Goal: Information Seeking & Learning: Find contact information

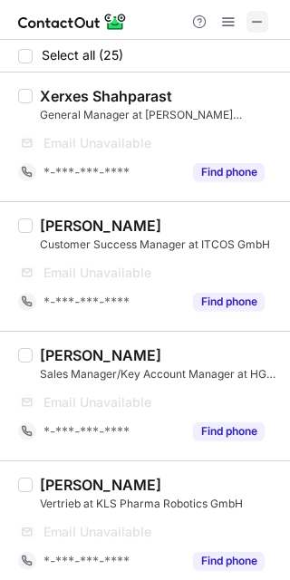
click at [253, 20] on span at bounding box center [257, 21] width 14 height 14
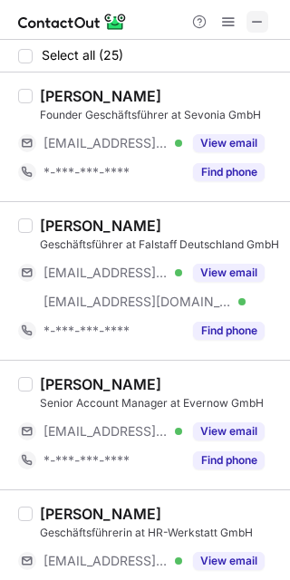
click at [249, 24] on button at bounding box center [257, 22] width 22 height 22
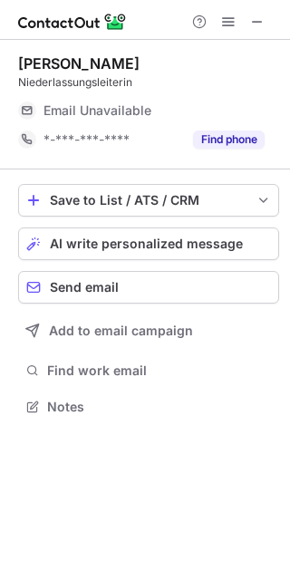
scroll to position [8, 9]
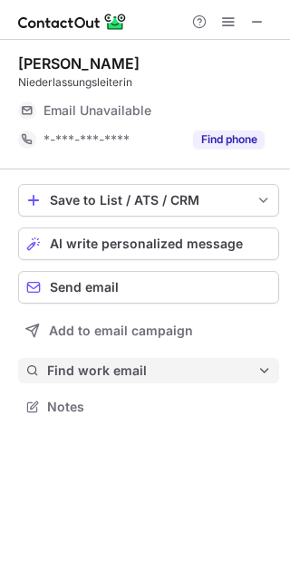
click at [177, 374] on span "Find work email" at bounding box center [152, 370] width 210 height 16
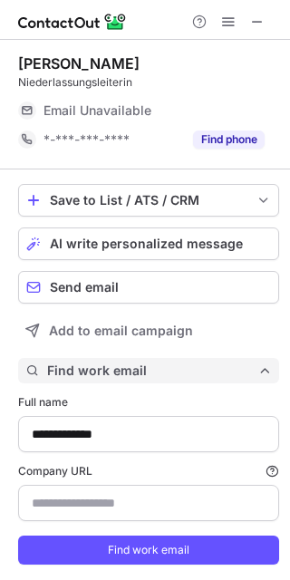
scroll to position [585, 277]
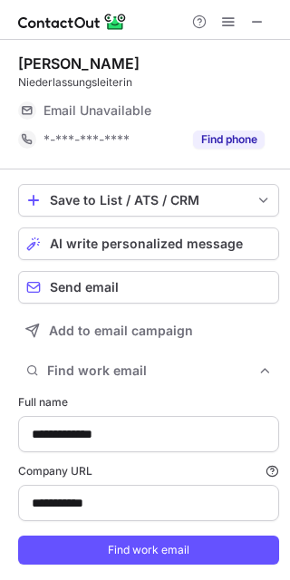
type input "**********"
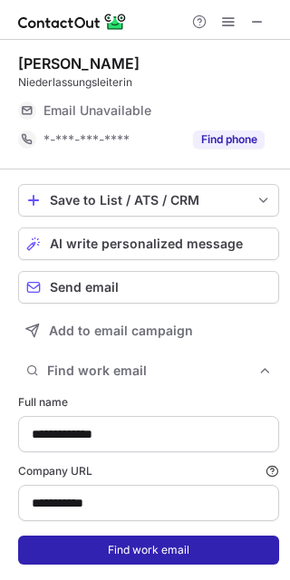
click at [126, 549] on button "Find work email" at bounding box center [148, 550] width 261 height 29
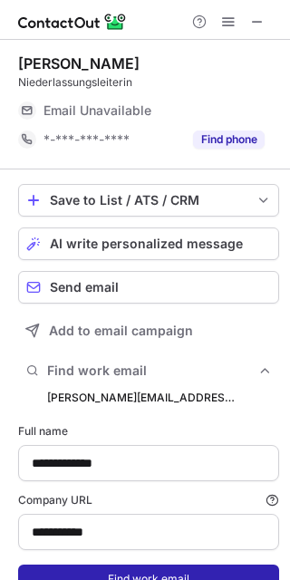
scroll to position [614, 277]
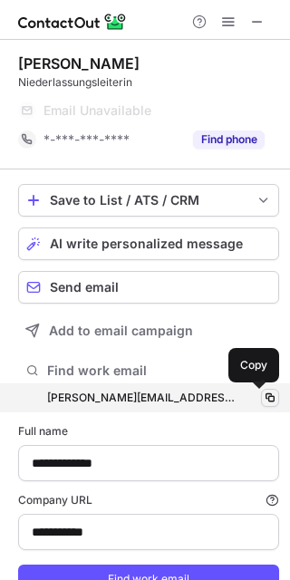
click at [263, 401] on span at bounding box center [270, 398] width 14 height 14
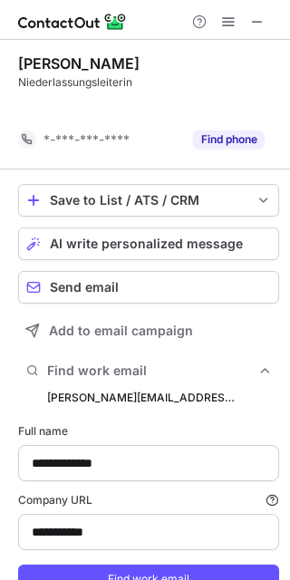
scroll to position [585, 277]
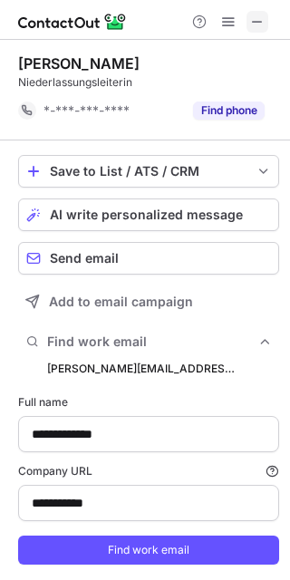
click at [258, 17] on span at bounding box center [257, 21] width 14 height 14
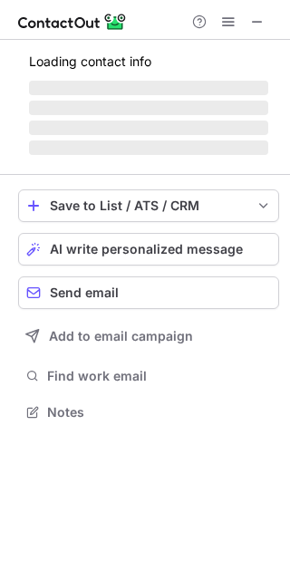
scroll to position [410, 290]
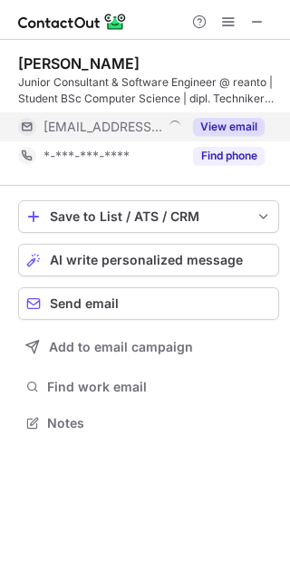
click at [236, 130] on button "View email" at bounding box center [229, 127] width 72 height 18
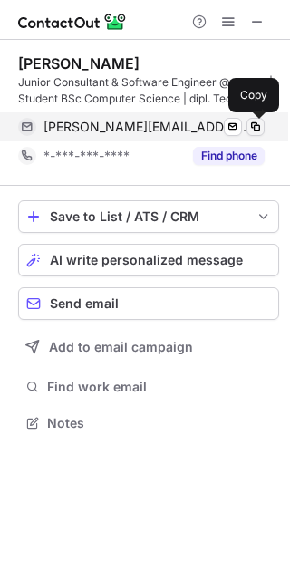
click at [250, 130] on span at bounding box center [255, 127] width 14 height 14
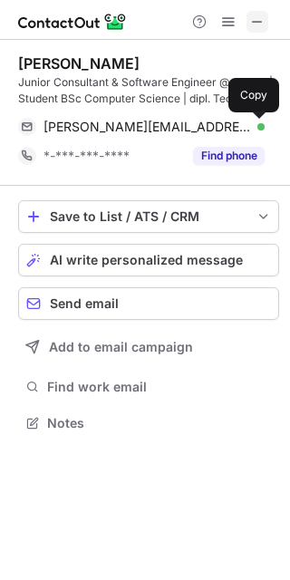
click at [252, 29] on span at bounding box center [257, 21] width 14 height 14
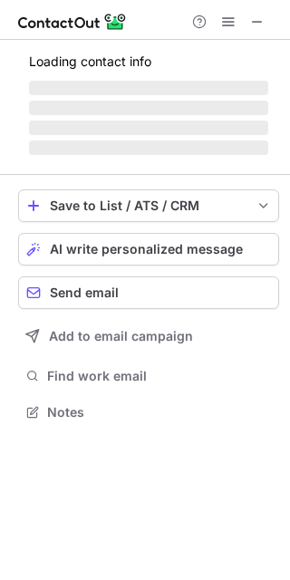
scroll to position [410, 290]
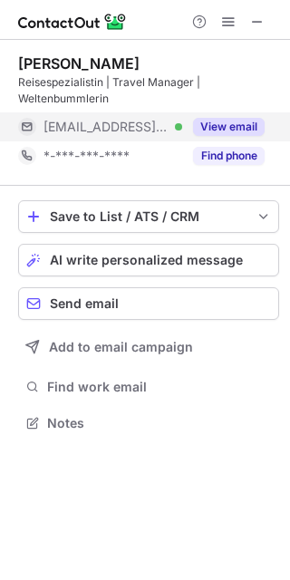
click at [224, 118] on button "View email" at bounding box center [229, 127] width 72 height 18
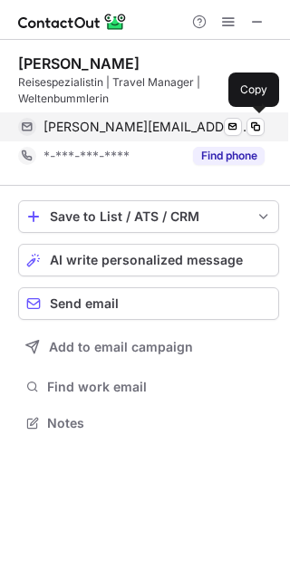
click at [244, 124] on div "[PERSON_NAME][EMAIL_ADDRESS][PERSON_NAME][DOMAIN_NAME] Verified" at bounding box center [153, 127] width 221 height 16
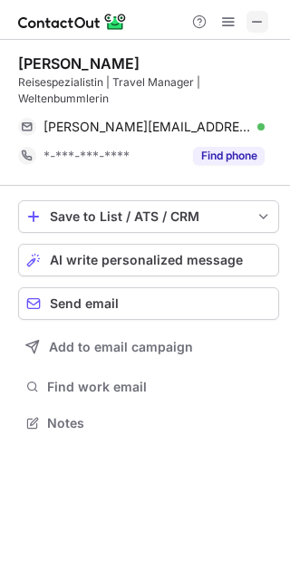
click at [254, 20] on span at bounding box center [257, 21] width 14 height 14
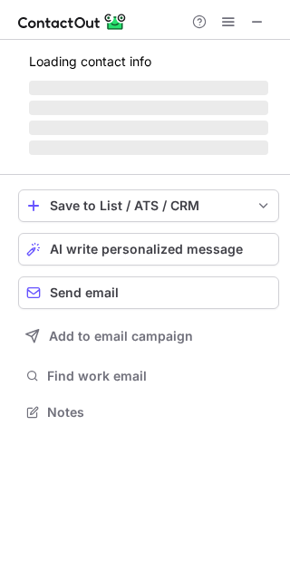
scroll to position [439, 290]
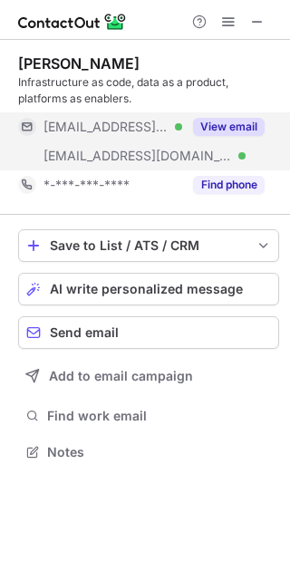
click at [239, 125] on button "View email" at bounding box center [229, 127] width 72 height 18
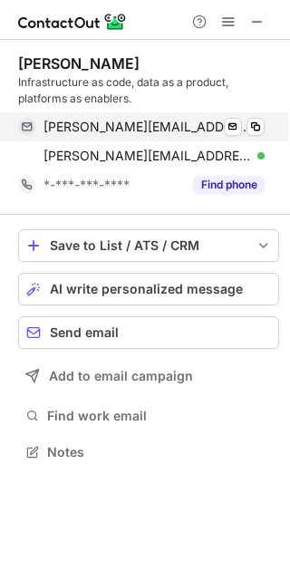
click at [264, 126] on button at bounding box center [255, 127] width 18 height 18
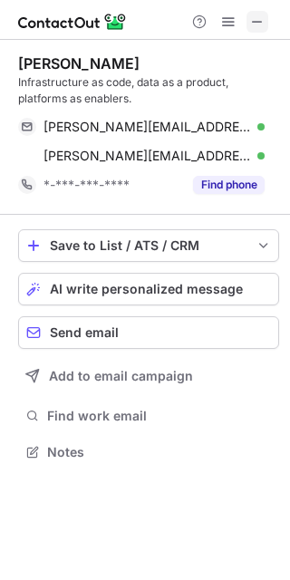
click at [251, 29] on span at bounding box center [257, 21] width 14 height 14
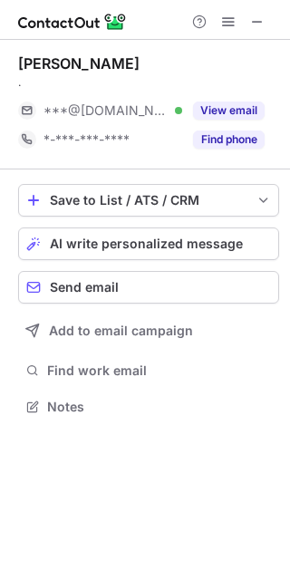
scroll to position [8, 9]
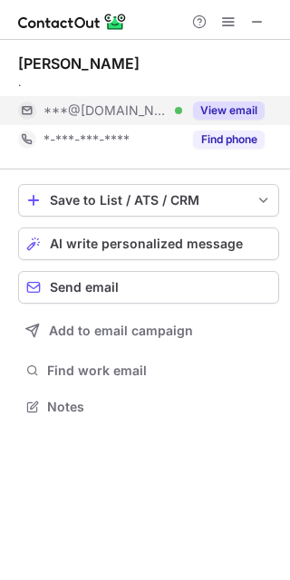
click at [226, 108] on button "View email" at bounding box center [229, 110] width 72 height 18
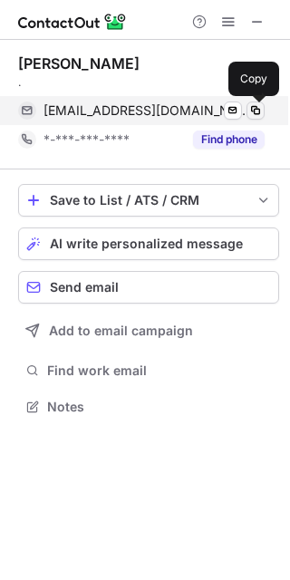
click at [256, 108] on span at bounding box center [255, 110] width 14 height 14
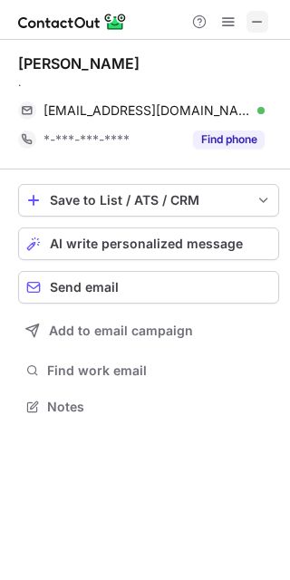
click at [260, 26] on span at bounding box center [257, 21] width 14 height 14
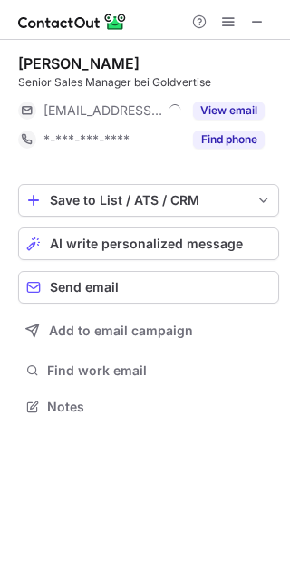
scroll to position [8, 9]
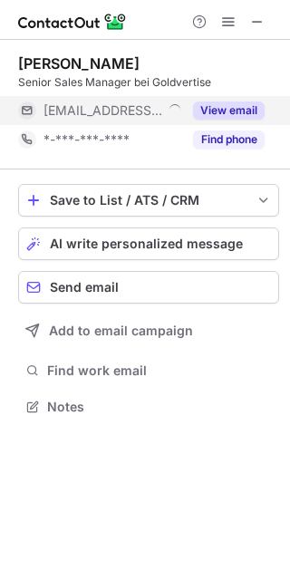
click at [246, 111] on button "View email" at bounding box center [229, 110] width 72 height 18
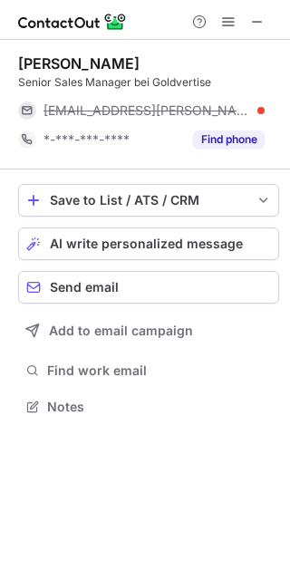
click at [261, 110] on div "mirjam.renz@goldbach.com" at bounding box center [153, 110] width 221 height 16
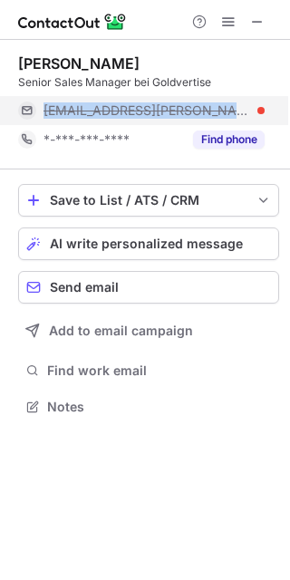
drag, startPoint x: 247, startPoint y: 111, endPoint x: 35, endPoint y: 114, distance: 212.1
click at [36, 113] on div "mirjam.renz@goldbach.com" at bounding box center [141, 110] width 246 height 29
copy div "mirjam.renz@goldbach.com"
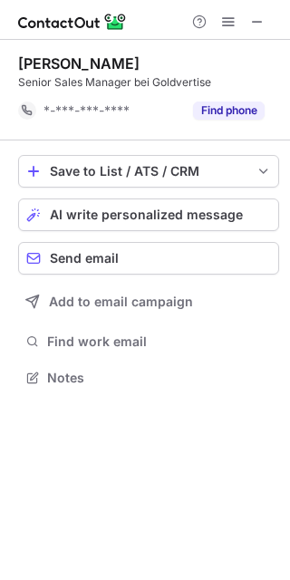
scroll to position [364, 290]
click at [253, 24] on span at bounding box center [257, 21] width 14 height 14
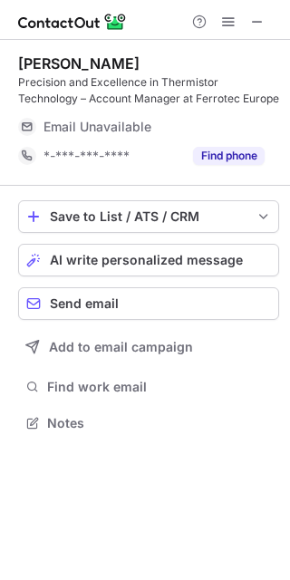
scroll to position [410, 290]
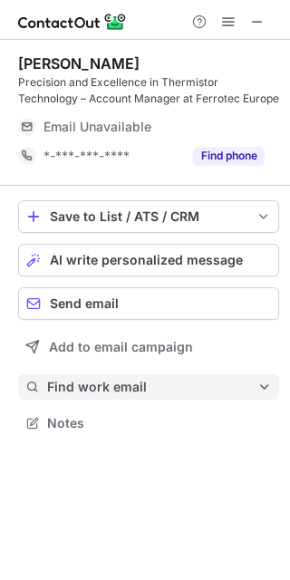
click at [150, 385] on span "Find work email" at bounding box center [152, 387] width 210 height 16
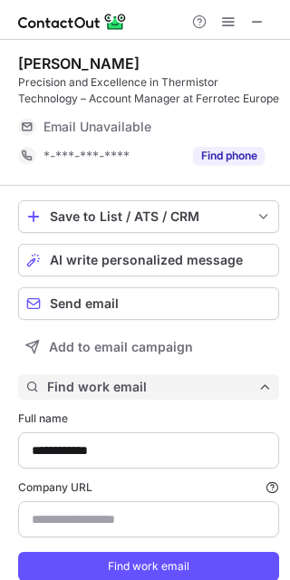
scroll to position [602, 277]
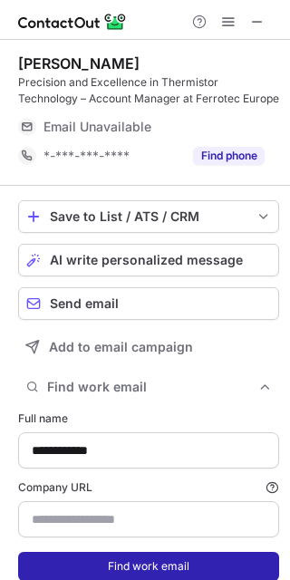
type input "**********"
click at [121, 567] on button "Find work email" at bounding box center [148, 566] width 261 height 29
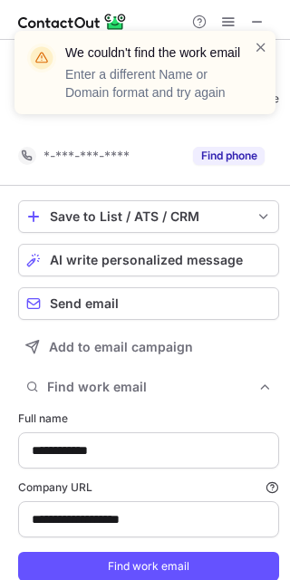
scroll to position [573, 277]
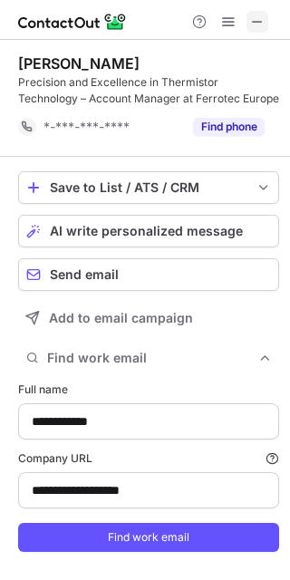
click at [256, 21] on span at bounding box center [257, 21] width 14 height 14
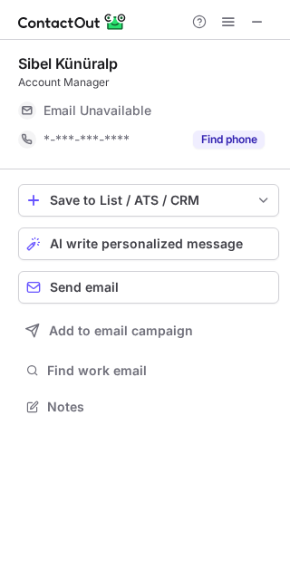
scroll to position [8, 9]
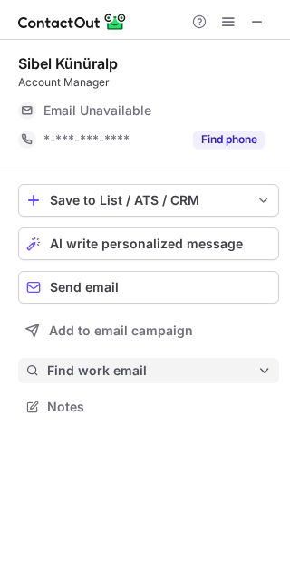
click at [144, 378] on span "Find work email" at bounding box center [152, 370] width 210 height 16
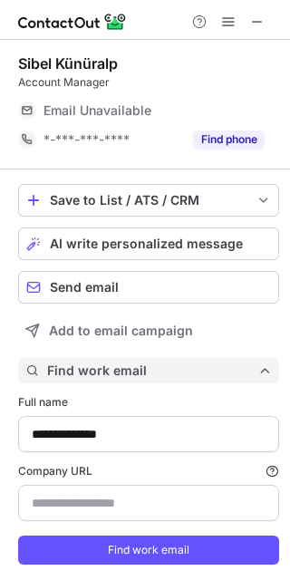
scroll to position [585, 277]
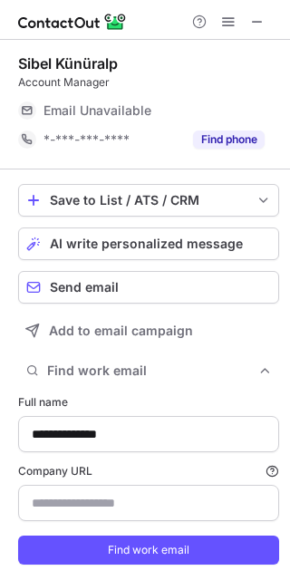
type input "**********"
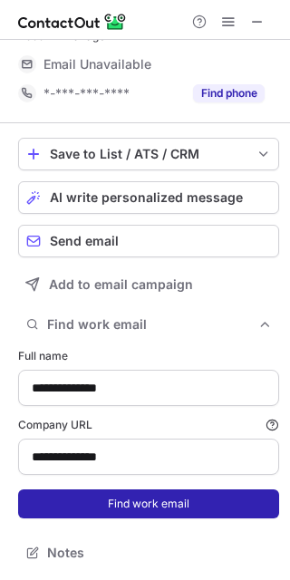
click at [113, 507] on button "Find work email" at bounding box center [148, 503] width 261 height 29
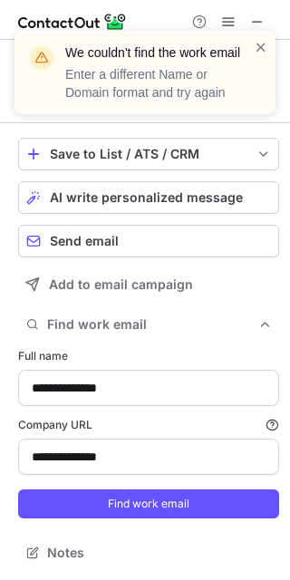
scroll to position [17, 0]
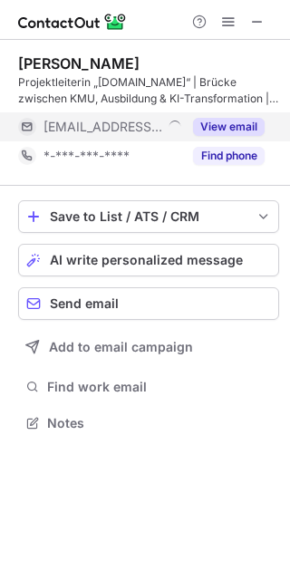
scroll to position [410, 290]
click at [231, 121] on button "View email" at bounding box center [229, 127] width 72 height 18
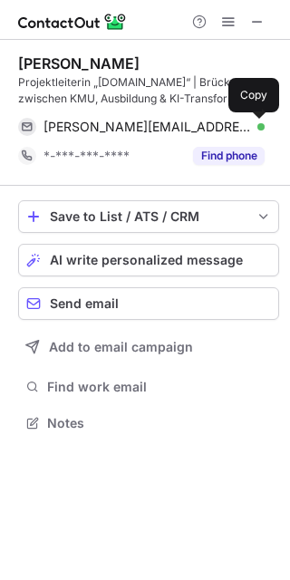
click at [259, 121] on span at bounding box center [255, 127] width 14 height 14
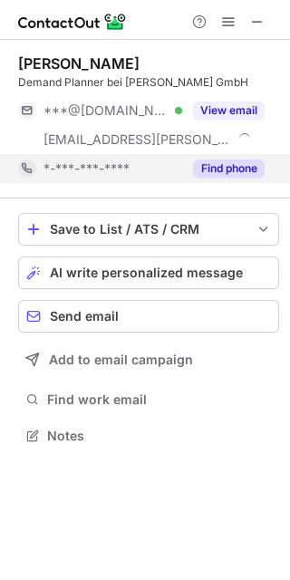
scroll to position [422, 290]
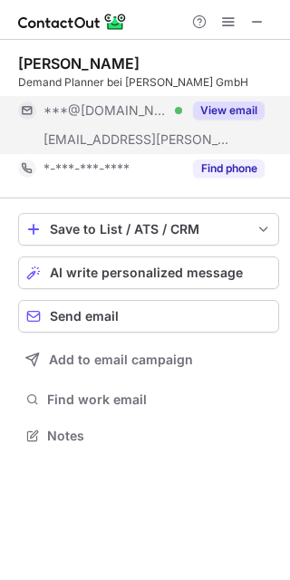
click at [230, 111] on button "View email" at bounding box center [229, 110] width 72 height 18
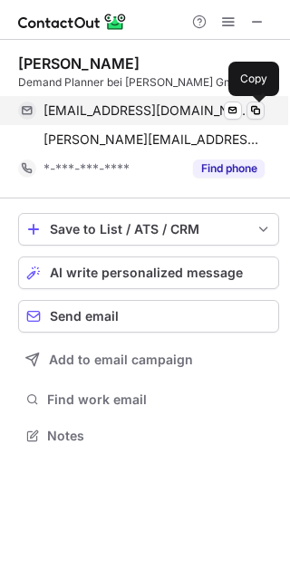
click at [252, 113] on span at bounding box center [255, 110] width 14 height 14
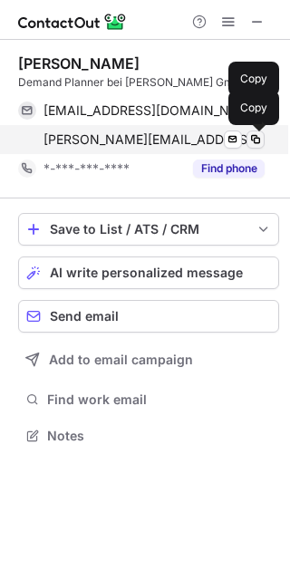
click at [256, 142] on span at bounding box center [255, 139] width 14 height 14
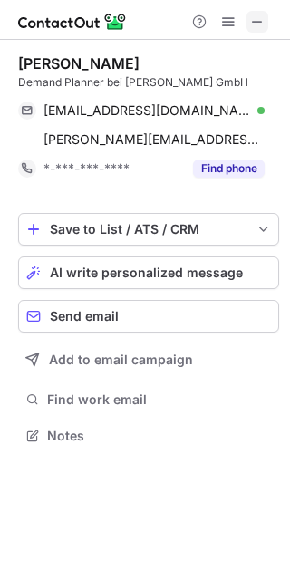
click at [256, 24] on span at bounding box center [257, 21] width 14 height 14
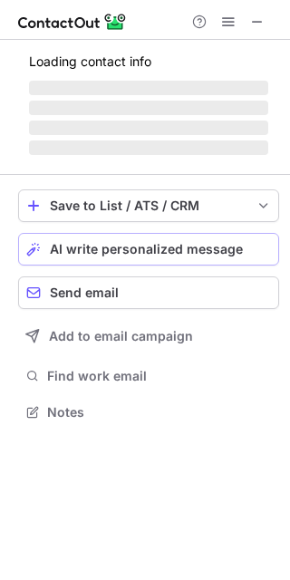
scroll to position [8, 9]
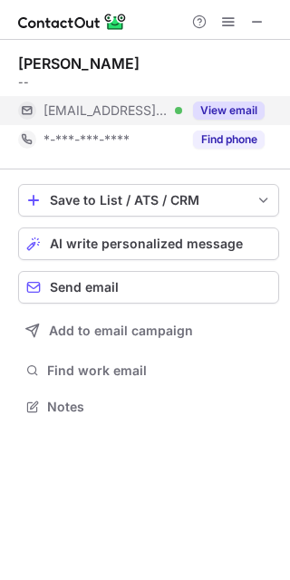
click at [217, 109] on button "View email" at bounding box center [229, 110] width 72 height 18
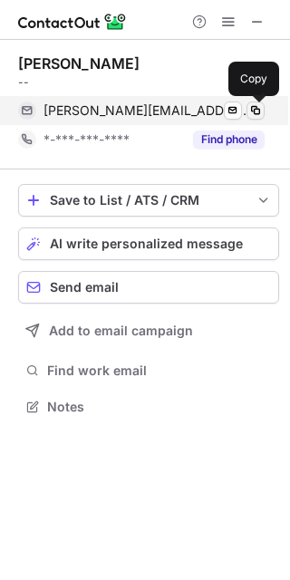
click at [248, 109] on span at bounding box center [255, 110] width 14 height 14
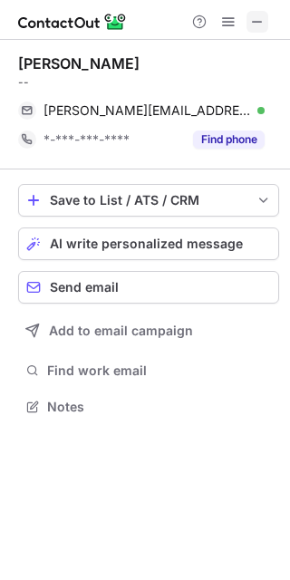
click at [251, 23] on span at bounding box center [257, 21] width 14 height 14
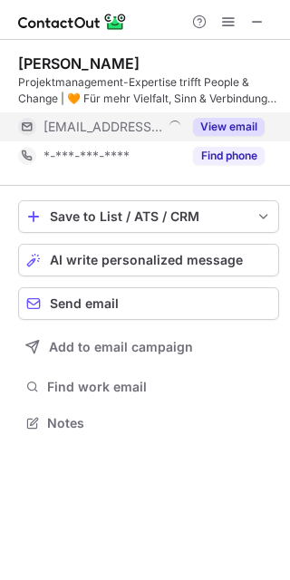
scroll to position [410, 290]
click at [224, 131] on button "View email" at bounding box center [229, 127] width 72 height 18
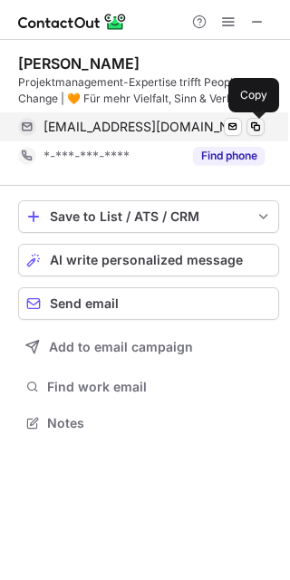
click at [256, 130] on span at bounding box center [255, 127] width 14 height 14
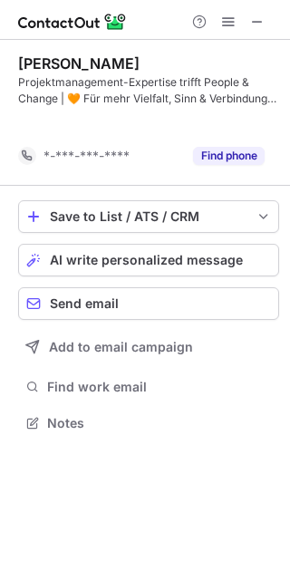
scroll to position [381, 290]
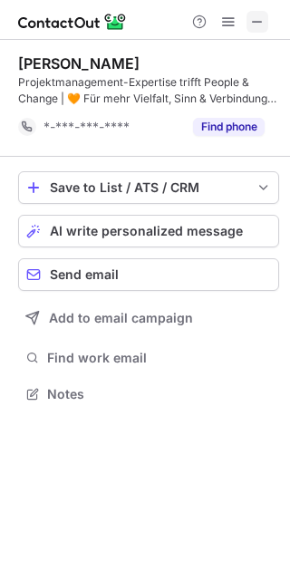
click at [267, 27] on button at bounding box center [257, 22] width 22 height 22
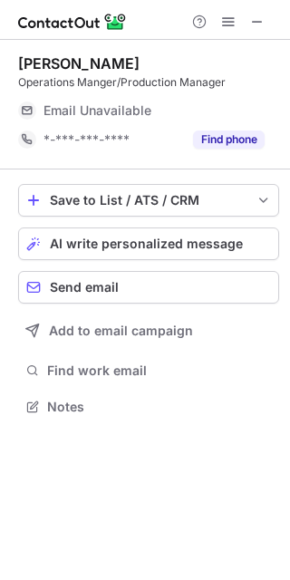
scroll to position [8, 9]
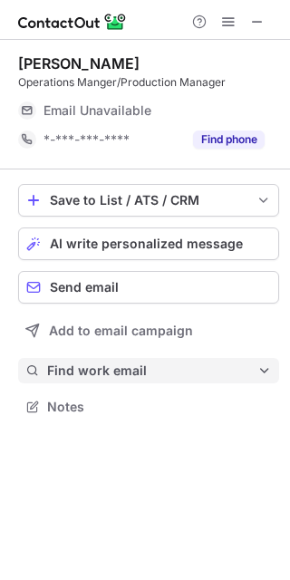
click at [100, 381] on button "Find work email" at bounding box center [148, 370] width 261 height 25
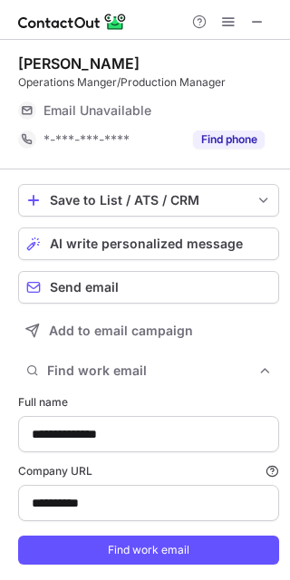
type input "**********"
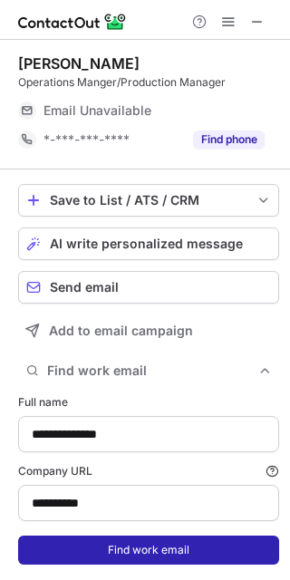
click at [144, 553] on button "Find work email" at bounding box center [148, 550] width 261 height 29
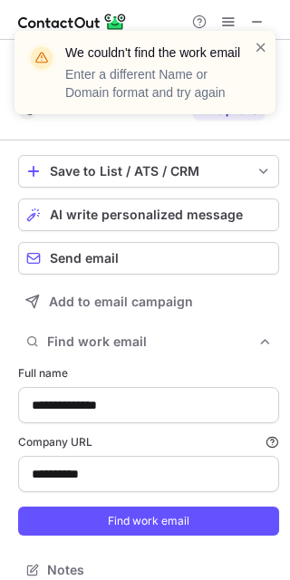
scroll to position [556, 277]
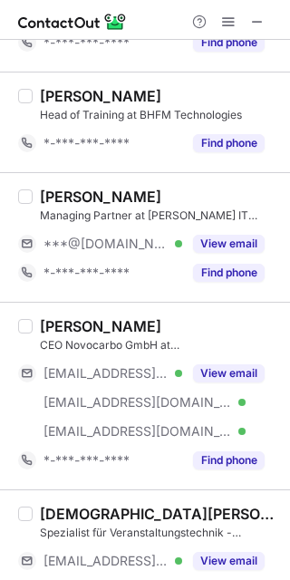
scroll to position [778, 0]
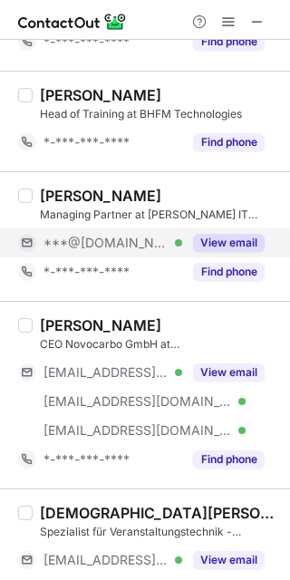
click at [220, 237] on button "View email" at bounding box center [229, 243] width 72 height 18
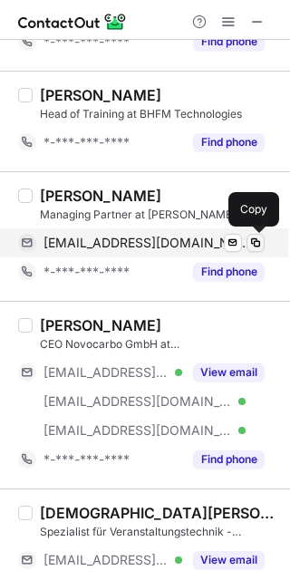
click at [249, 243] on span at bounding box center [255, 243] width 14 height 14
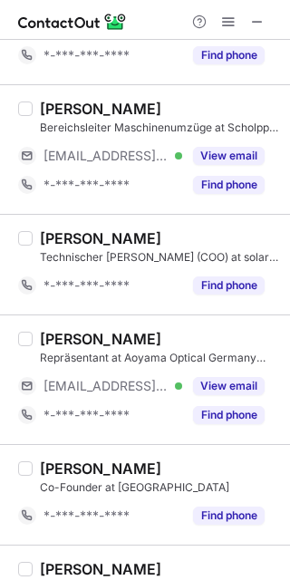
scroll to position [2522, 0]
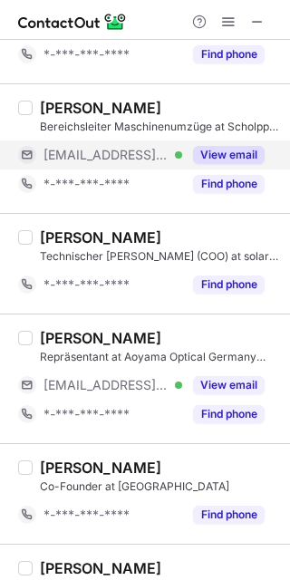
click at [223, 147] on button "View email" at bounding box center [229, 155] width 72 height 18
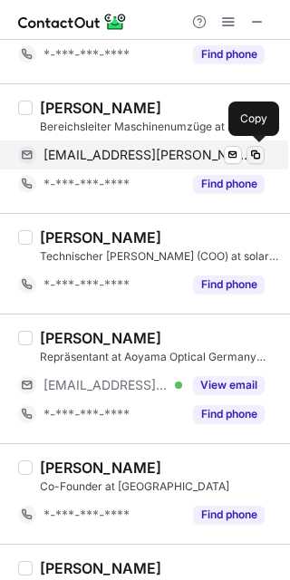
click at [256, 148] on span at bounding box center [255, 155] width 14 height 14
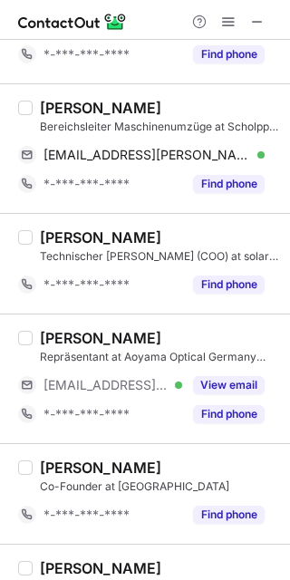
scroll to position [2582, 0]
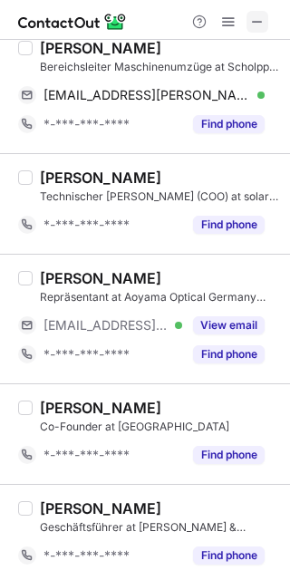
click at [253, 21] on span at bounding box center [257, 21] width 14 height 14
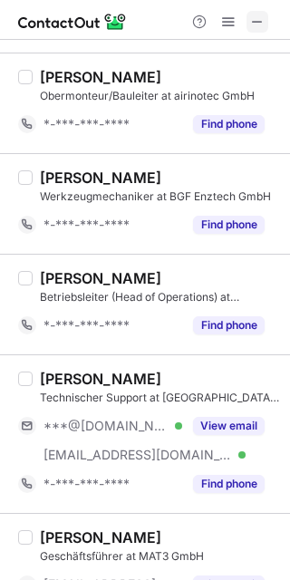
click at [264, 24] on span at bounding box center [257, 21] width 14 height 14
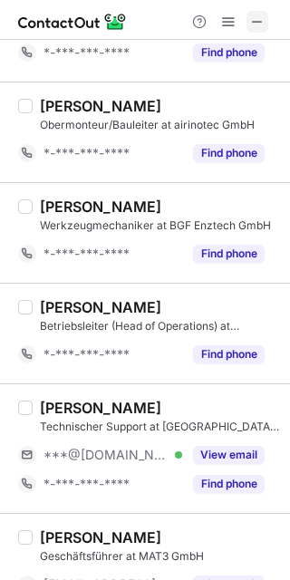
click at [266, 23] on button at bounding box center [257, 22] width 22 height 22
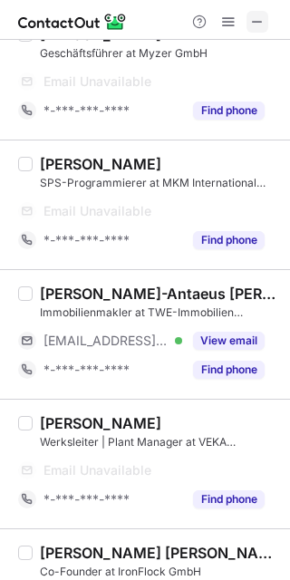
click at [261, 29] on span at bounding box center [257, 21] width 14 height 14
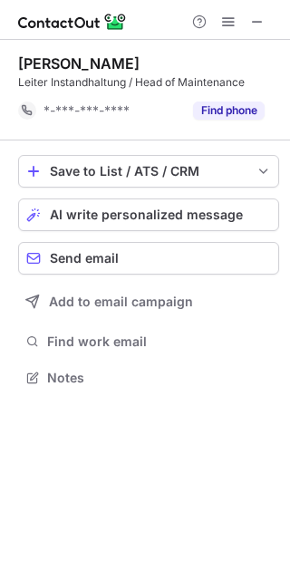
scroll to position [364, 290]
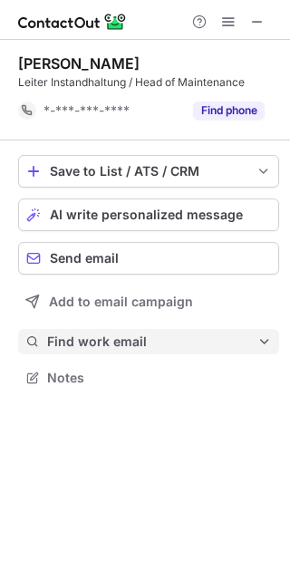
click at [133, 343] on span "Find work email" at bounding box center [152, 341] width 210 height 16
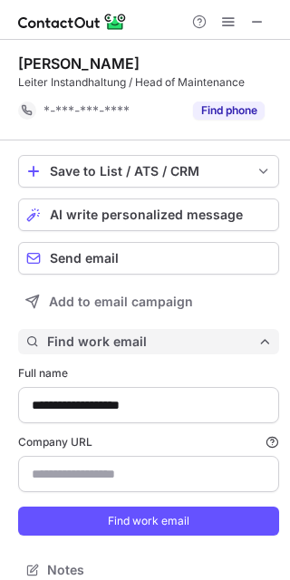
scroll to position [556, 277]
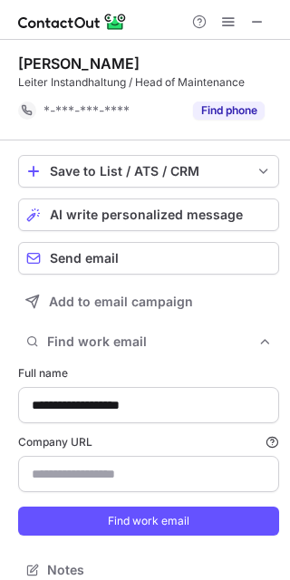
type input "**********"
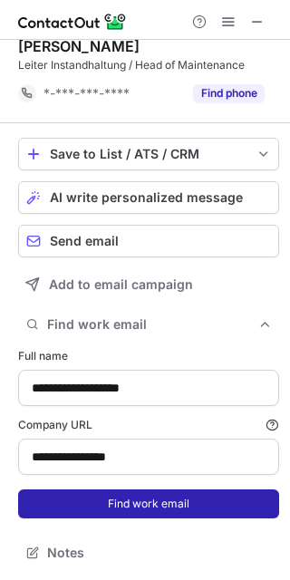
click at [148, 507] on button "Find work email" at bounding box center [148, 503] width 261 height 29
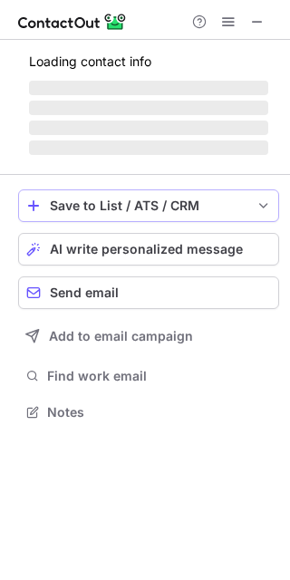
scroll to position [8, 9]
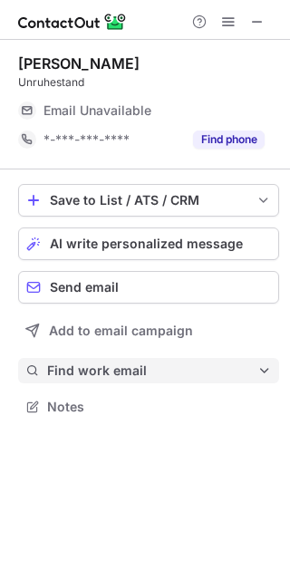
click at [138, 372] on span "Find work email" at bounding box center [152, 370] width 210 height 16
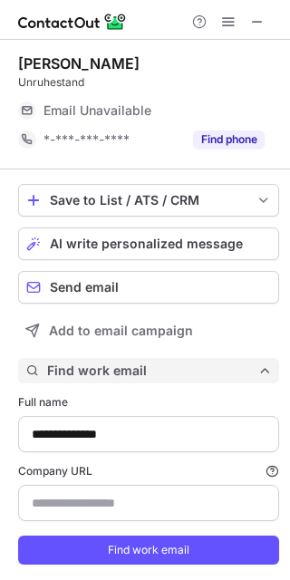
type input "*******"
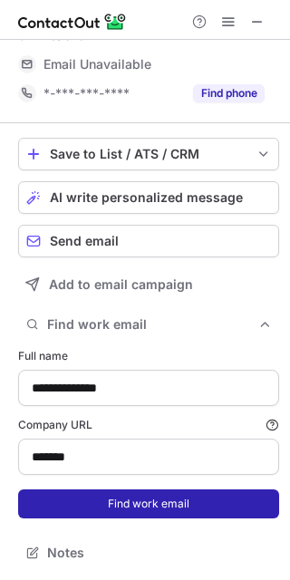
click at [99, 497] on button "Find work email" at bounding box center [148, 503] width 261 height 29
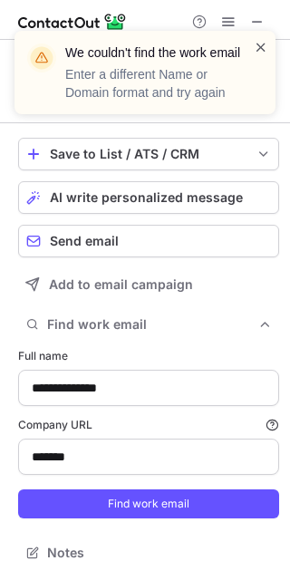
click at [261, 47] on span at bounding box center [261, 47] width 14 height 18
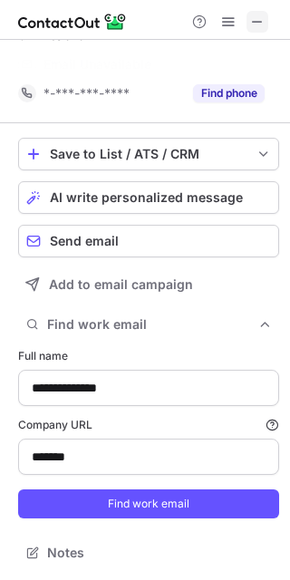
scroll to position [17, 0]
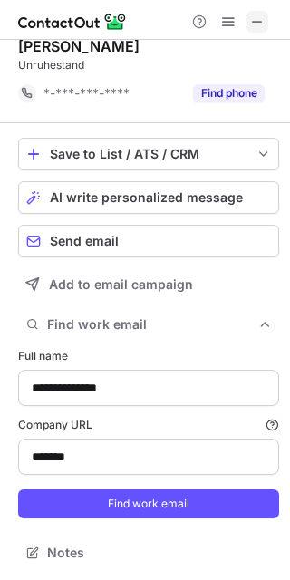
click at [256, 23] on span at bounding box center [257, 21] width 14 height 14
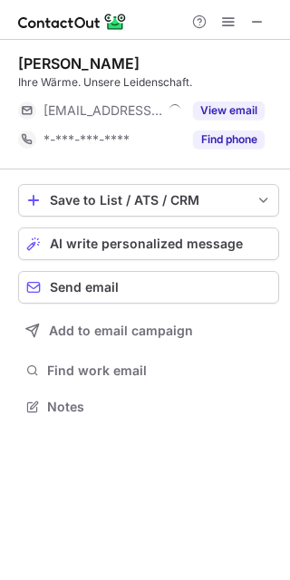
scroll to position [8, 9]
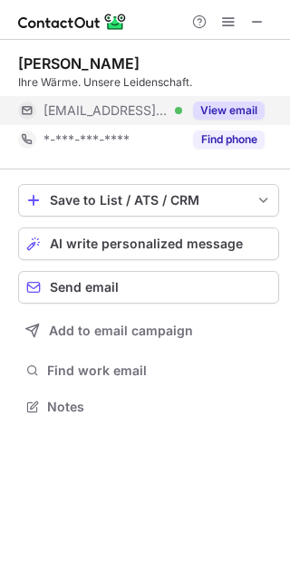
click at [208, 117] on button "View email" at bounding box center [229, 110] width 72 height 18
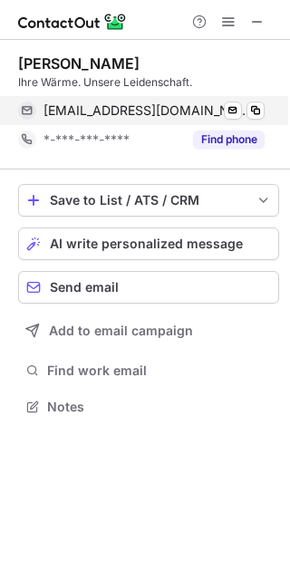
click at [253, 100] on div "[EMAIL_ADDRESS][DOMAIN_NAME] Verified Send email Copy" at bounding box center [141, 110] width 246 height 29
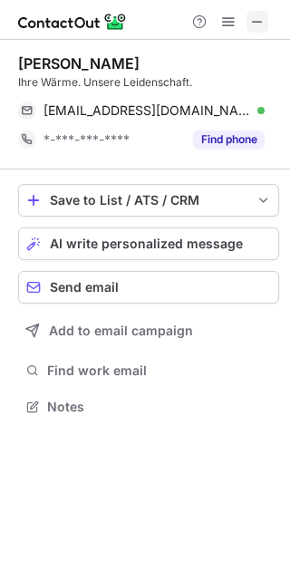
click at [260, 21] on span at bounding box center [257, 21] width 14 height 14
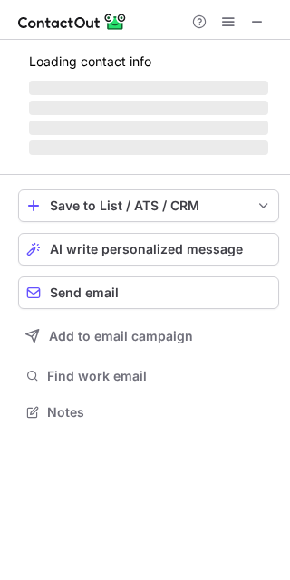
scroll to position [8, 9]
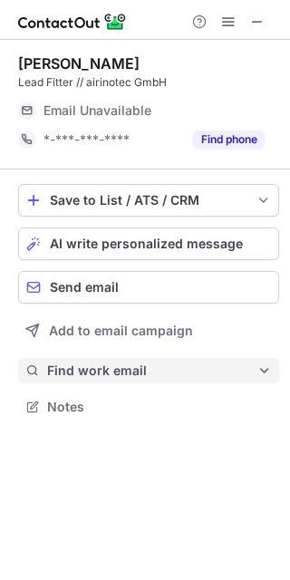
click at [262, 368] on span at bounding box center [264, 370] width 14 height 14
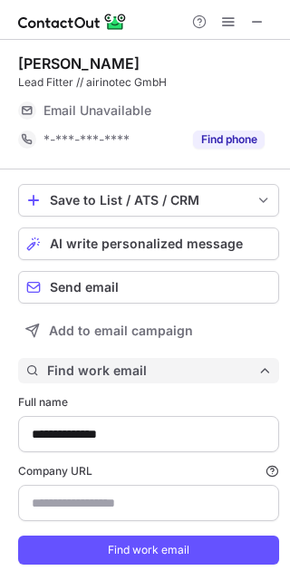
scroll to position [585, 277]
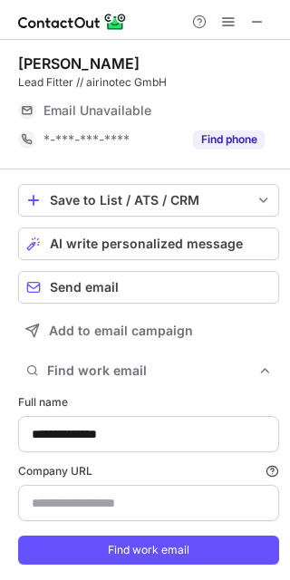
type input "**********"
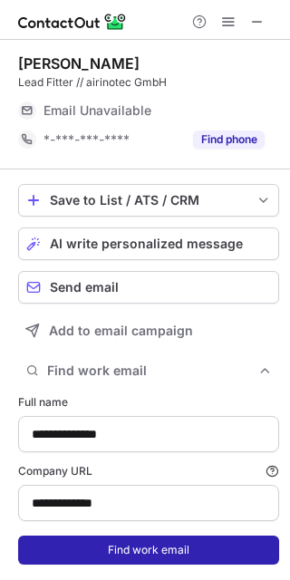
click at [133, 549] on button "Find work email" at bounding box center [148, 550] width 261 height 29
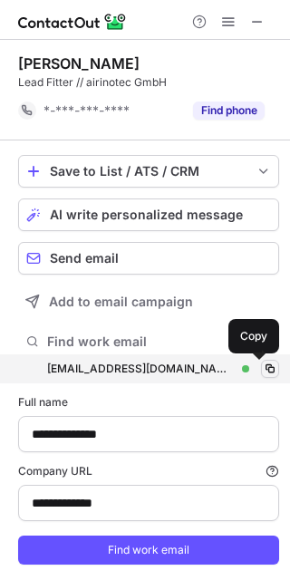
click at [263, 369] on span at bounding box center [270, 369] width 14 height 14
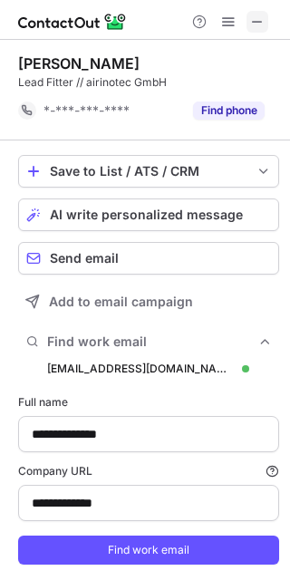
click at [263, 24] on span at bounding box center [257, 21] width 14 height 14
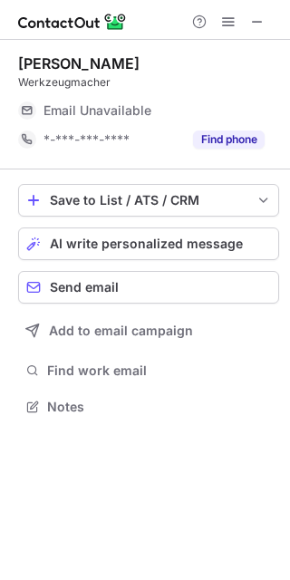
scroll to position [8, 9]
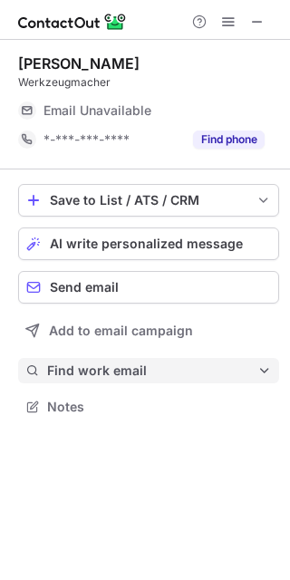
click at [137, 367] on span "Find work email" at bounding box center [152, 370] width 210 height 16
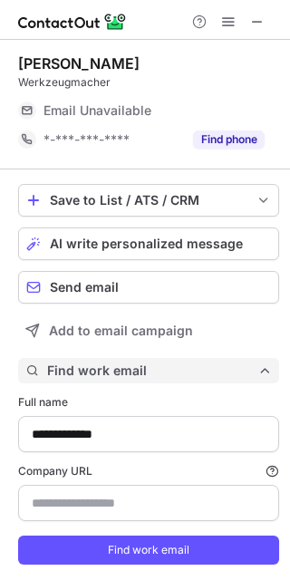
type input "**********"
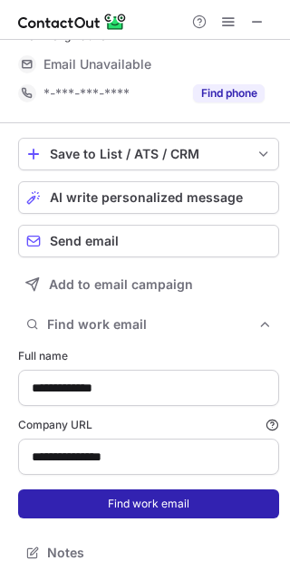
click at [115, 502] on button "Find work email" at bounding box center [148, 503] width 261 height 29
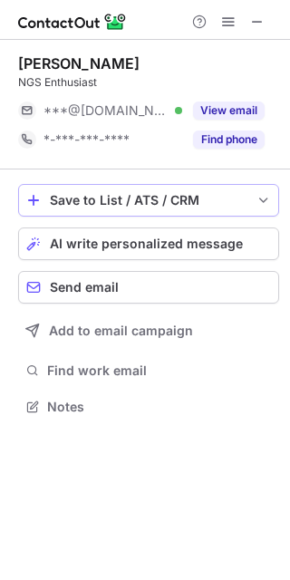
scroll to position [8, 9]
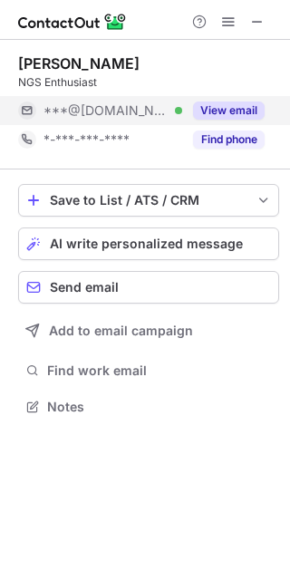
click at [227, 110] on button "View email" at bounding box center [229, 110] width 72 height 18
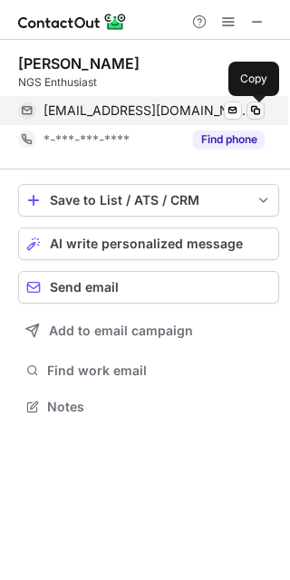
click at [248, 108] on span at bounding box center [255, 110] width 14 height 14
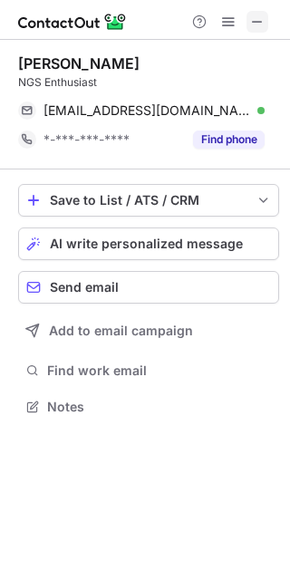
click at [253, 19] on span at bounding box center [257, 21] width 14 height 14
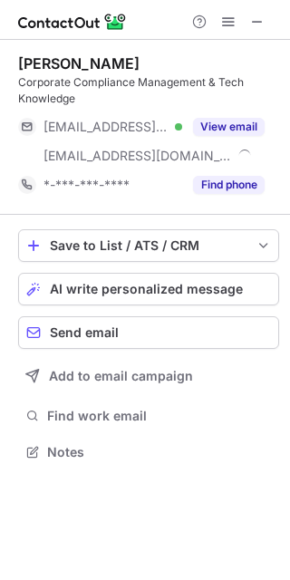
scroll to position [439, 290]
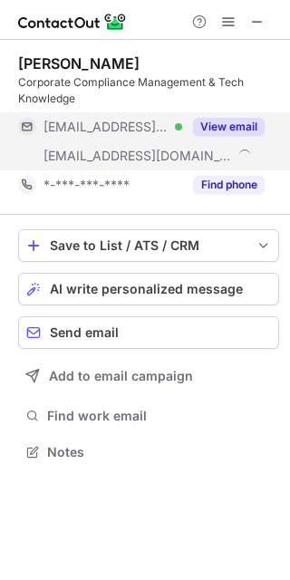
click at [218, 136] on div "View email" at bounding box center [223, 126] width 82 height 29
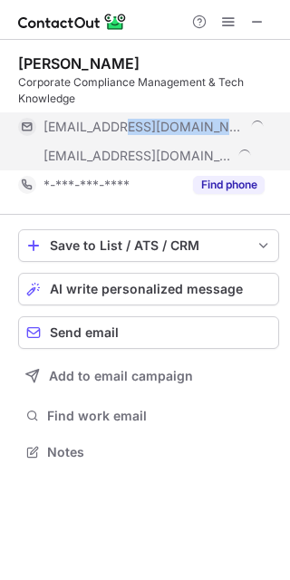
click at [218, 136] on div "***@gmx.net" at bounding box center [141, 126] width 246 height 29
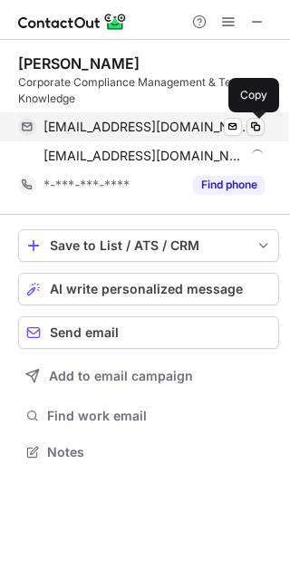
click at [250, 124] on span at bounding box center [255, 127] width 14 height 14
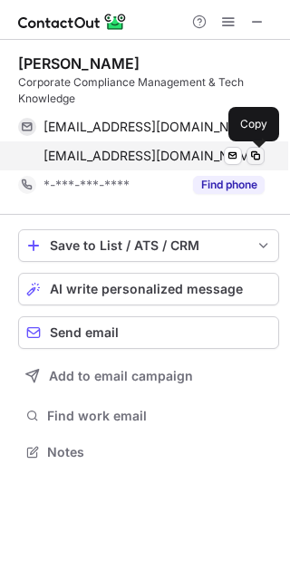
click at [260, 154] on span at bounding box center [255, 156] width 14 height 14
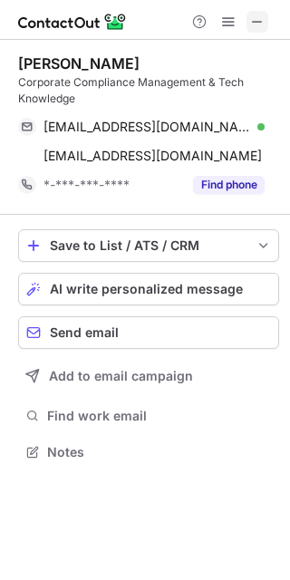
click at [259, 27] on span at bounding box center [257, 21] width 14 height 14
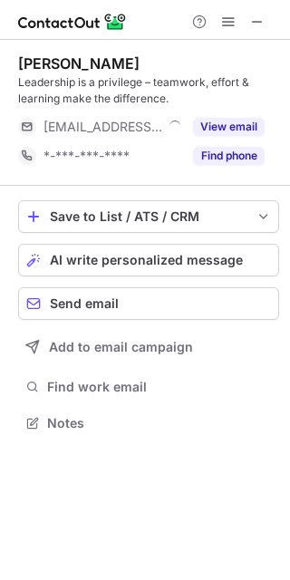
scroll to position [410, 290]
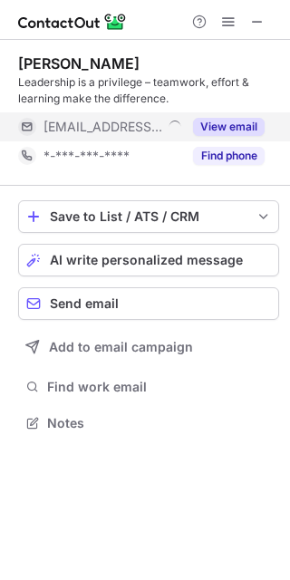
click at [222, 127] on button "View email" at bounding box center [229, 127] width 72 height 18
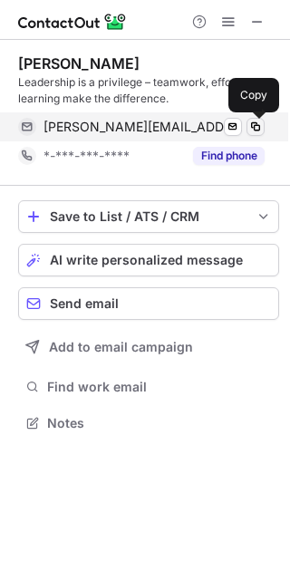
click at [253, 129] on span at bounding box center [255, 127] width 14 height 14
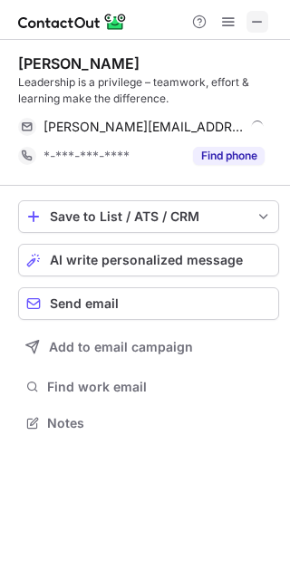
click at [261, 19] on span at bounding box center [257, 21] width 14 height 14
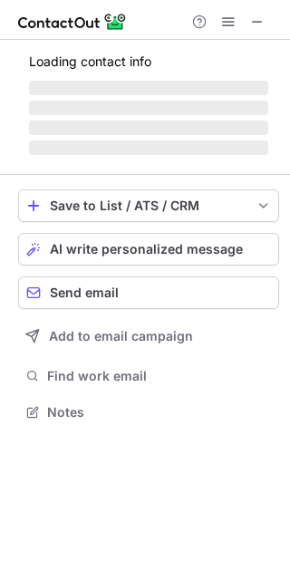
scroll to position [410, 290]
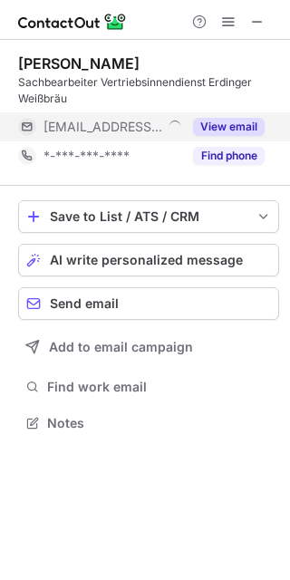
click at [217, 125] on button "View email" at bounding box center [229, 127] width 72 height 18
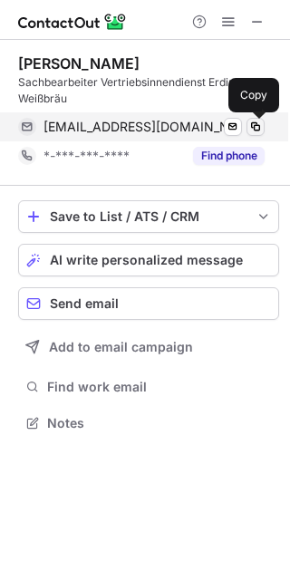
click at [256, 124] on span at bounding box center [255, 127] width 14 height 14
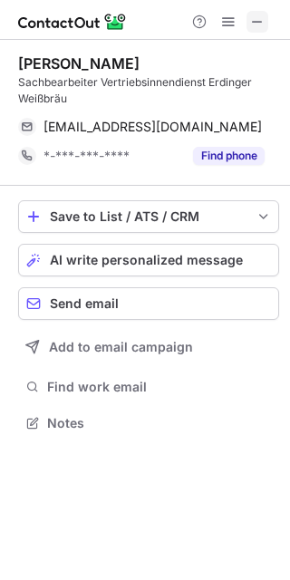
click at [250, 26] on span at bounding box center [257, 21] width 14 height 14
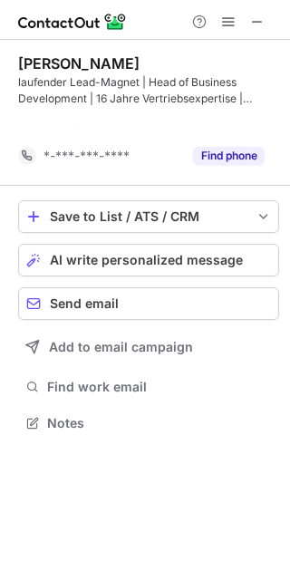
scroll to position [381, 290]
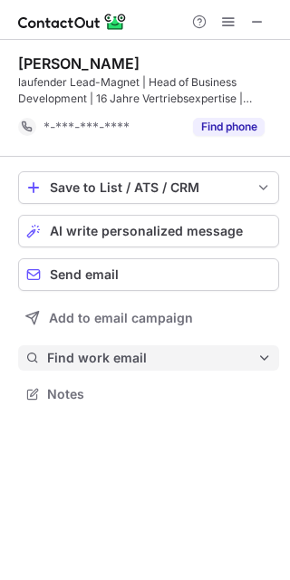
click at [108, 350] on span "Find work email" at bounding box center [152, 358] width 210 height 16
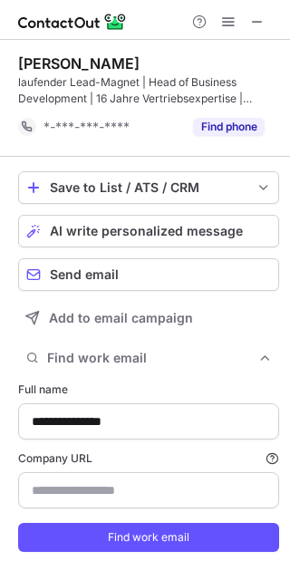
type input "**********"
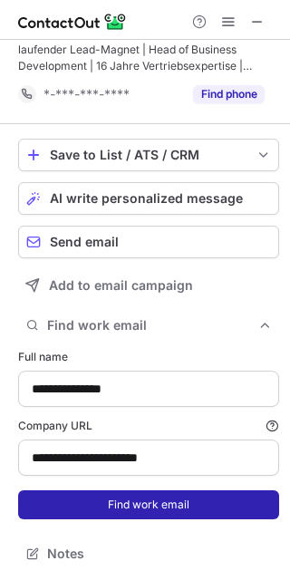
click at [104, 501] on button "Find work email" at bounding box center [148, 504] width 261 height 29
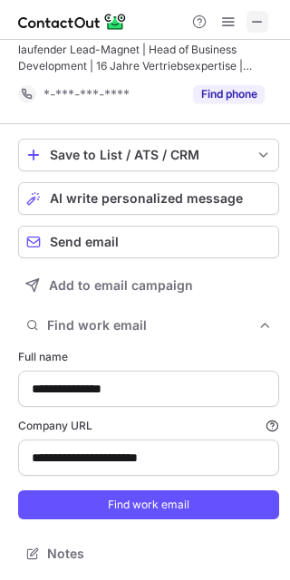
click at [260, 17] on span at bounding box center [257, 21] width 14 height 14
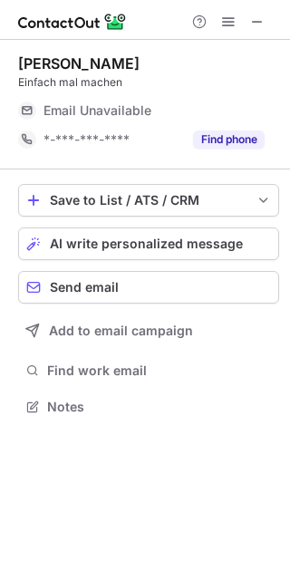
scroll to position [8, 9]
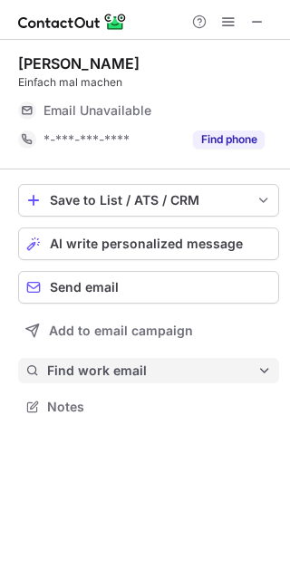
click at [209, 377] on span "Find work email" at bounding box center [152, 370] width 210 height 16
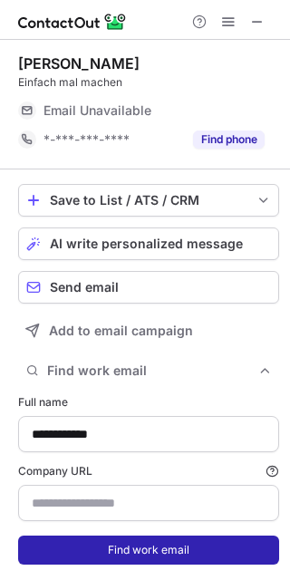
type input "**********"
click at [101, 553] on button "Find work email" at bounding box center [148, 550] width 261 height 29
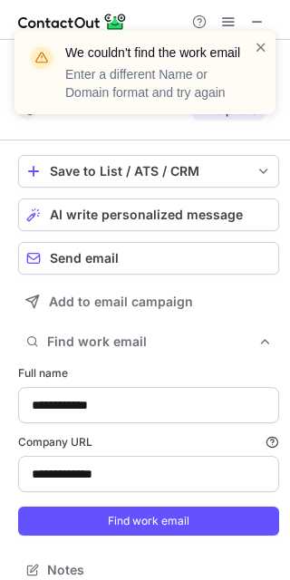
scroll to position [556, 277]
click at [260, 47] on span at bounding box center [261, 47] width 14 height 18
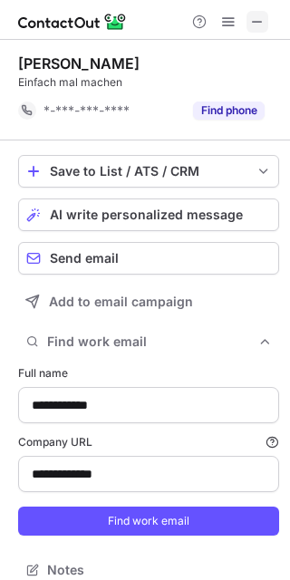
click at [250, 16] on span at bounding box center [257, 21] width 14 height 14
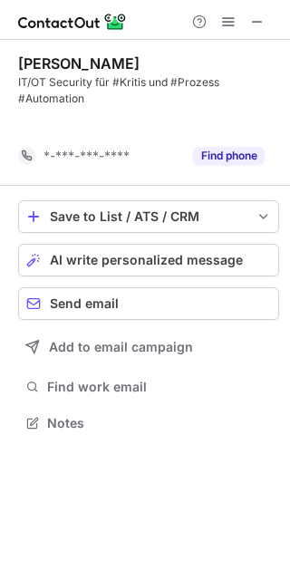
scroll to position [381, 290]
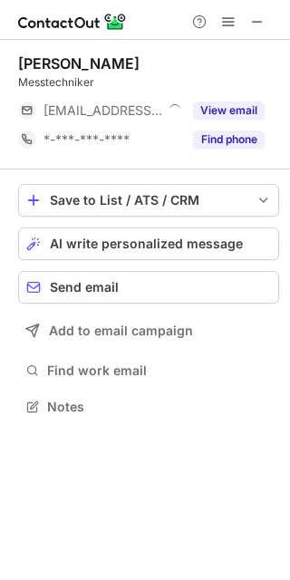
scroll to position [8, 9]
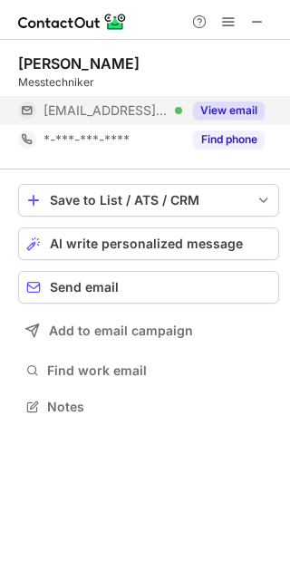
click at [246, 109] on button "View email" at bounding box center [229, 110] width 72 height 18
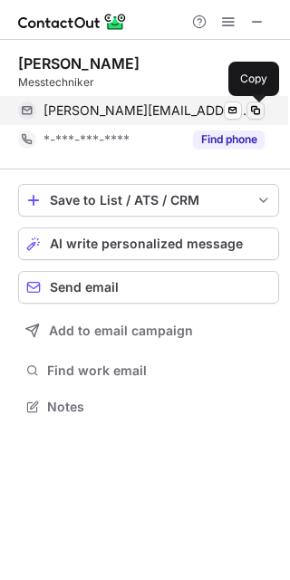
click at [260, 108] on span at bounding box center [255, 110] width 14 height 14
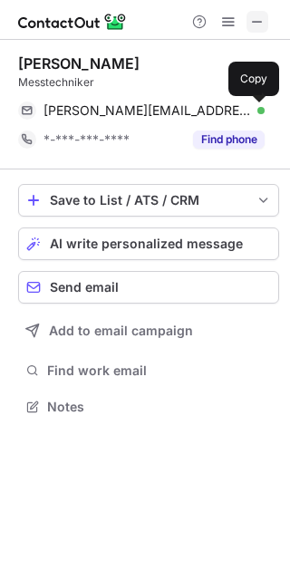
click at [257, 21] on span at bounding box center [257, 21] width 14 height 14
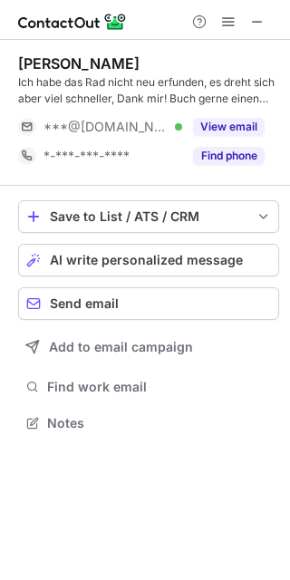
scroll to position [410, 290]
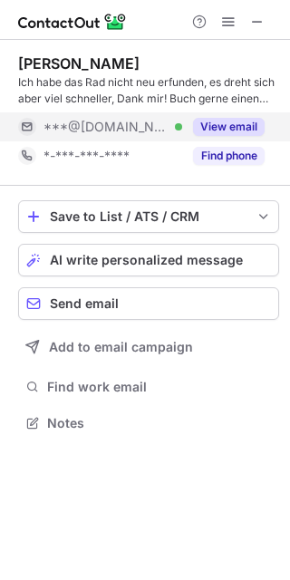
click at [227, 128] on button "View email" at bounding box center [229, 127] width 72 height 18
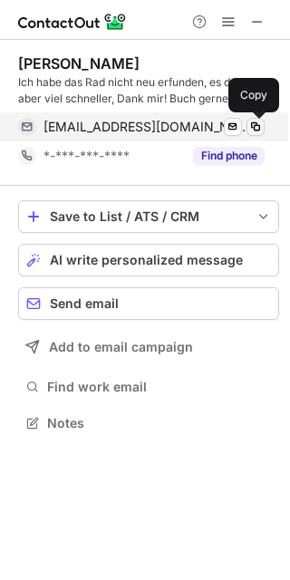
click at [255, 123] on span at bounding box center [255, 127] width 14 height 14
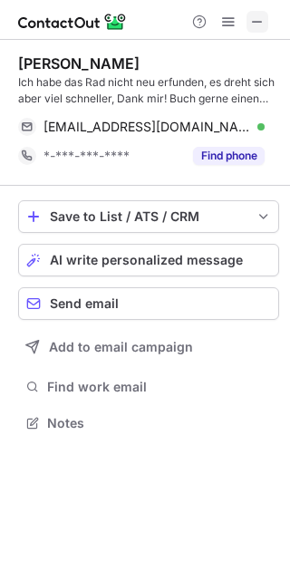
click at [256, 18] on span at bounding box center [257, 21] width 14 height 14
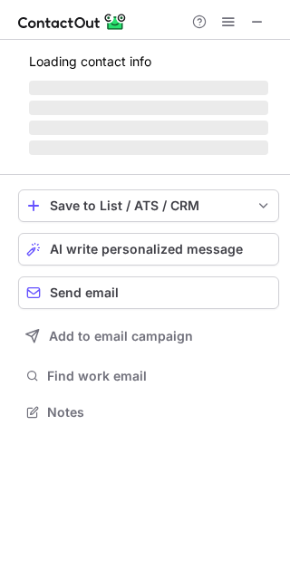
scroll to position [8, 9]
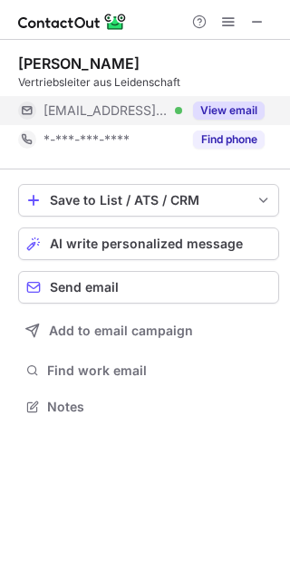
click at [209, 108] on button "View email" at bounding box center [229, 110] width 72 height 18
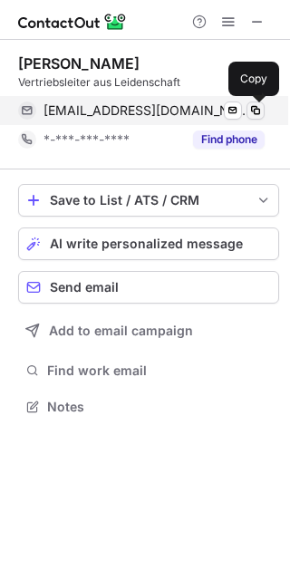
click at [252, 110] on span at bounding box center [255, 110] width 14 height 14
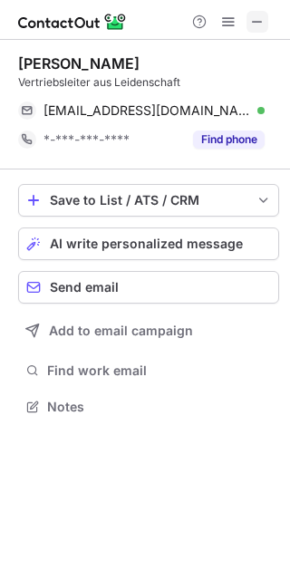
click at [259, 14] on span at bounding box center [257, 21] width 14 height 14
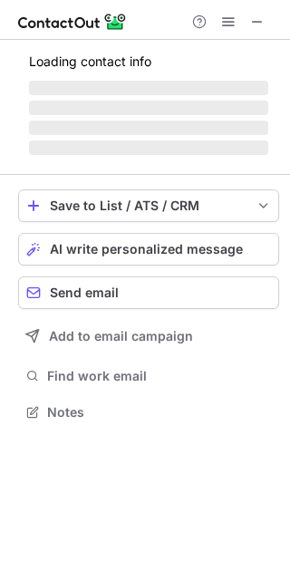
scroll to position [410, 290]
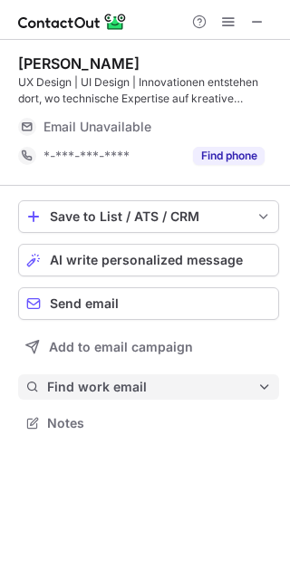
click at [107, 392] on span "Find work email" at bounding box center [152, 387] width 210 height 16
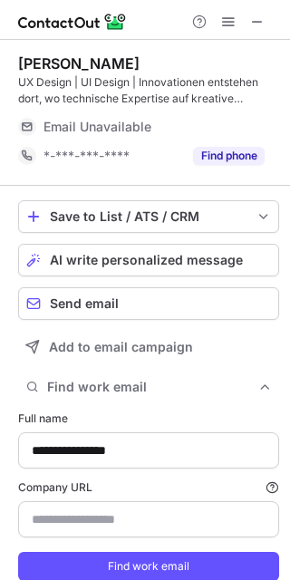
type input "**********"
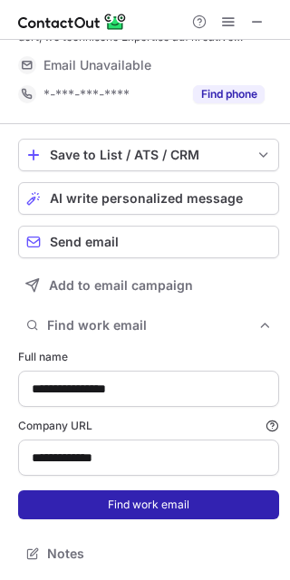
click at [127, 509] on button "Find work email" at bounding box center [148, 504] width 261 height 29
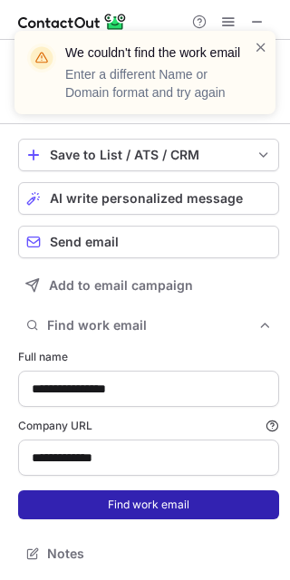
scroll to position [33, 0]
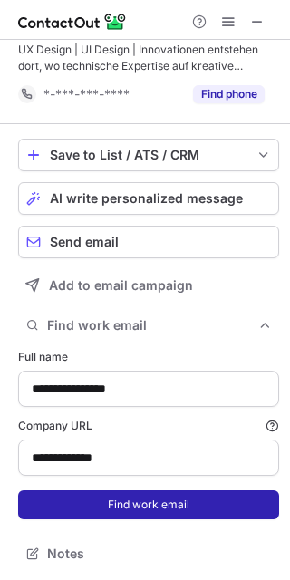
click at [130, 498] on button "Find work email" at bounding box center [148, 504] width 261 height 29
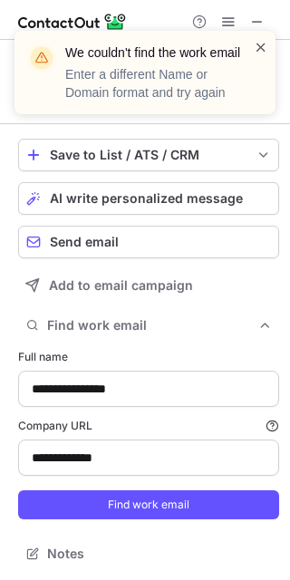
click at [261, 45] on span at bounding box center [261, 47] width 14 height 18
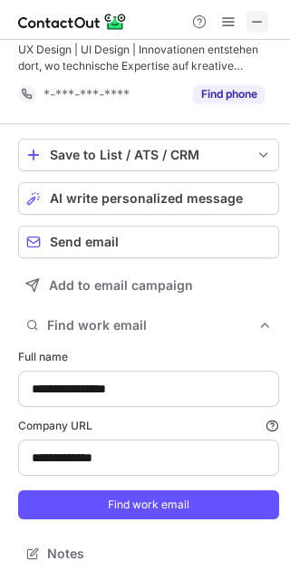
click at [261, 24] on span at bounding box center [257, 21] width 14 height 14
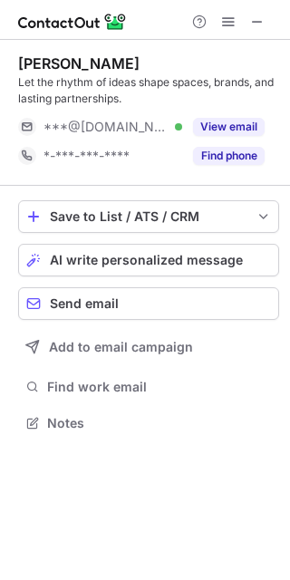
scroll to position [410, 290]
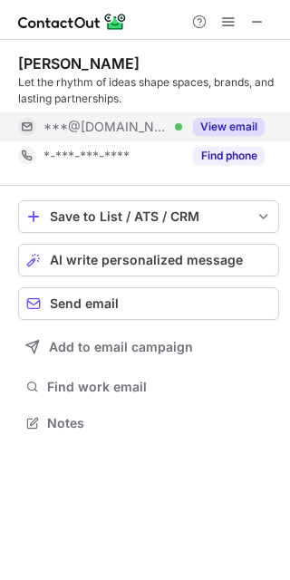
click at [227, 122] on button "View email" at bounding box center [229, 127] width 72 height 18
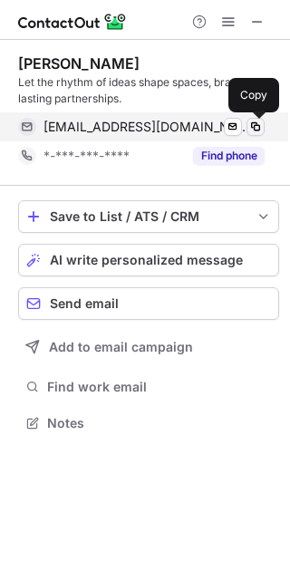
click at [249, 129] on span at bounding box center [255, 127] width 14 height 14
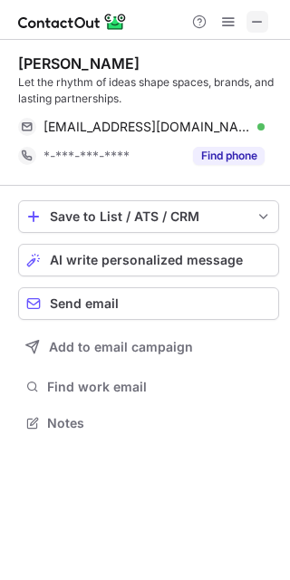
click at [253, 20] on span at bounding box center [257, 21] width 14 height 14
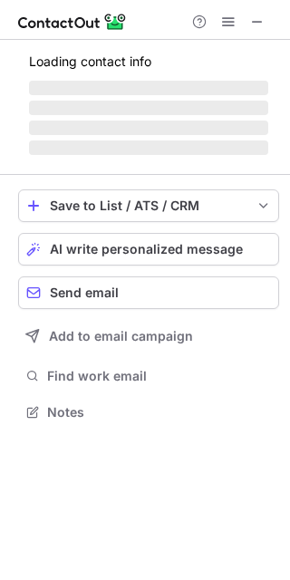
scroll to position [8, 9]
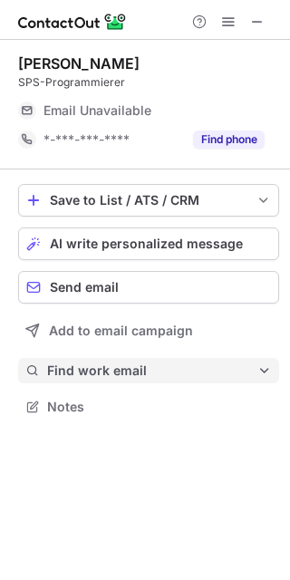
click at [180, 376] on span "Find work email" at bounding box center [152, 370] width 210 height 16
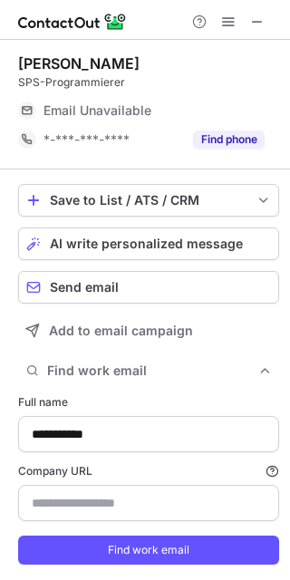
type input "**********"
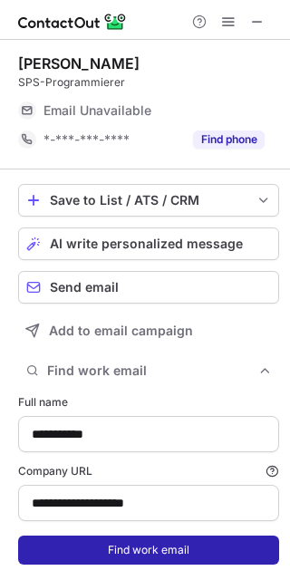
click at [107, 544] on button "Find work email" at bounding box center [148, 550] width 261 height 29
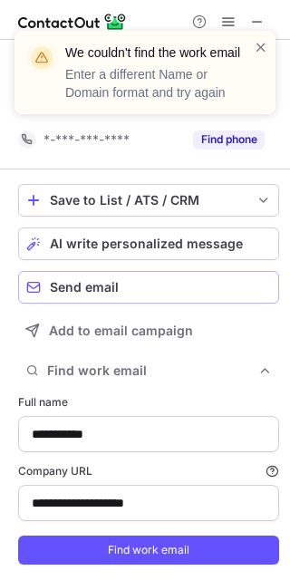
scroll to position [556, 277]
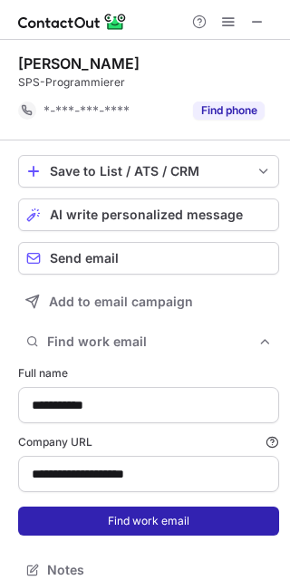
click at [160, 519] on button "Find work email" at bounding box center [148, 521] width 261 height 29
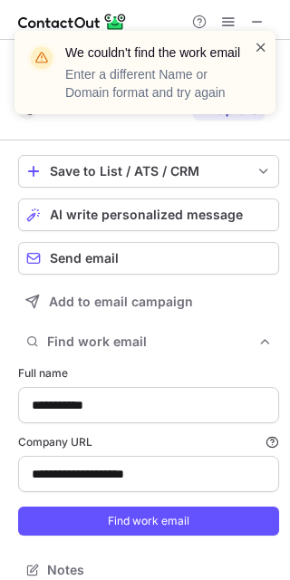
click at [264, 45] on span at bounding box center [261, 47] width 14 height 18
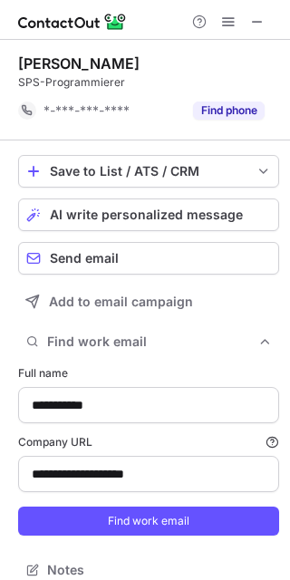
click at [250, 23] on span at bounding box center [257, 21] width 14 height 14
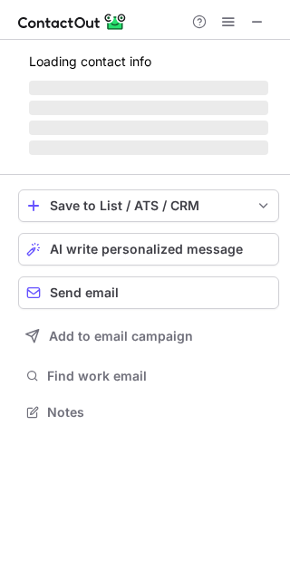
scroll to position [8, 9]
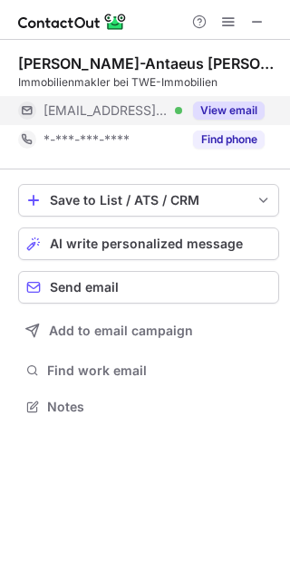
click at [237, 108] on button "View email" at bounding box center [229, 110] width 72 height 18
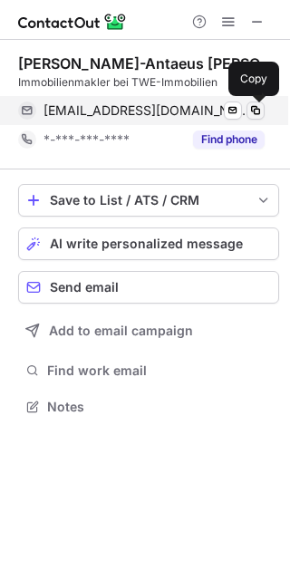
click at [257, 108] on span at bounding box center [255, 110] width 14 height 14
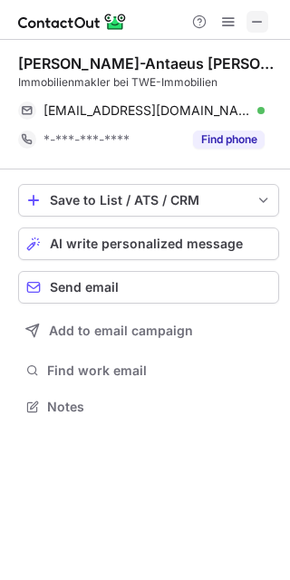
click at [262, 26] on span at bounding box center [257, 21] width 14 height 14
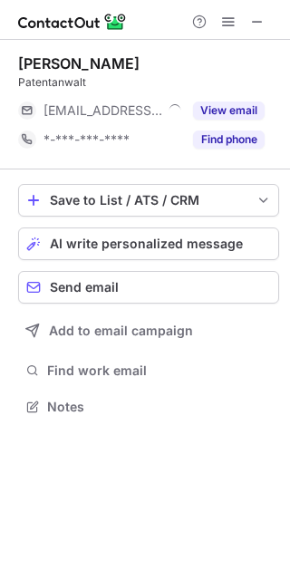
scroll to position [8, 9]
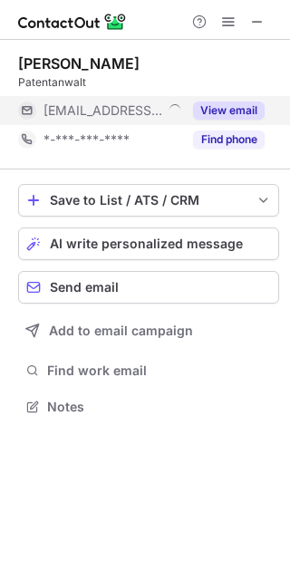
click at [217, 103] on button "View email" at bounding box center [229, 110] width 72 height 18
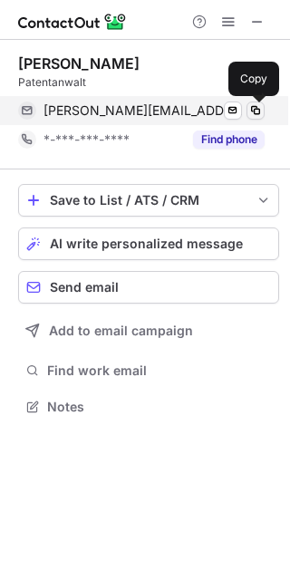
click at [249, 107] on span at bounding box center [255, 110] width 14 height 14
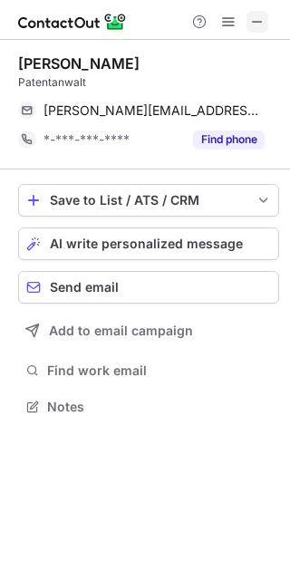
click at [246, 17] on button at bounding box center [257, 22] width 22 height 22
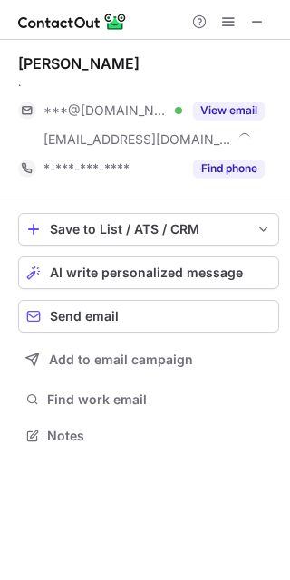
scroll to position [422, 290]
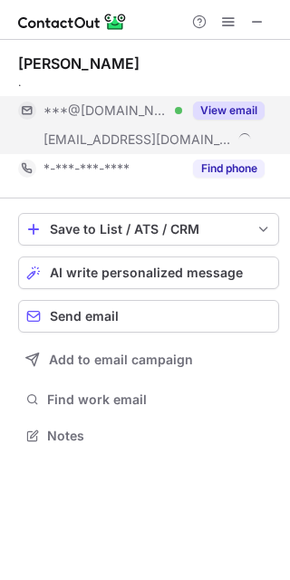
click at [232, 109] on button "View email" at bounding box center [229, 110] width 72 height 18
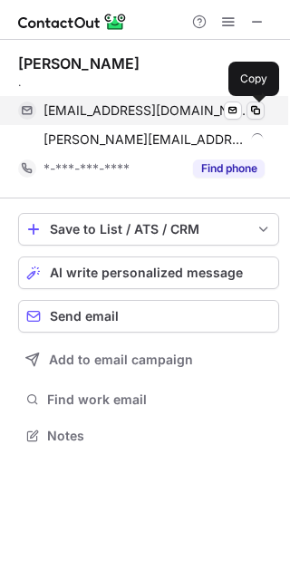
click at [261, 107] on span at bounding box center [255, 110] width 14 height 14
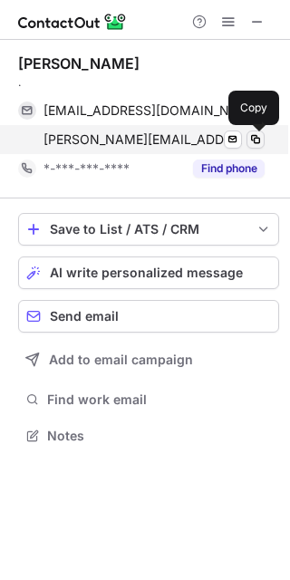
click at [255, 141] on span at bounding box center [255, 139] width 14 height 14
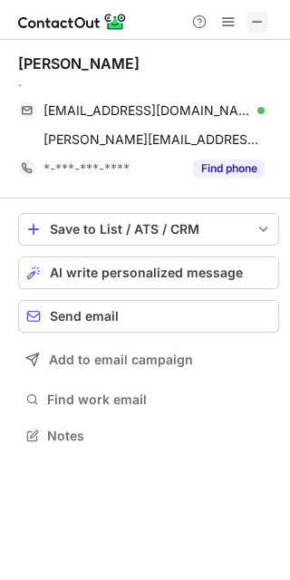
click at [259, 17] on span at bounding box center [257, 21] width 14 height 14
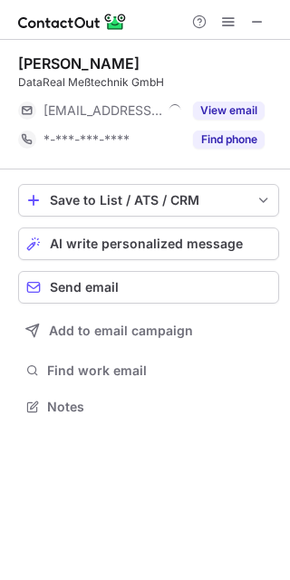
scroll to position [8, 9]
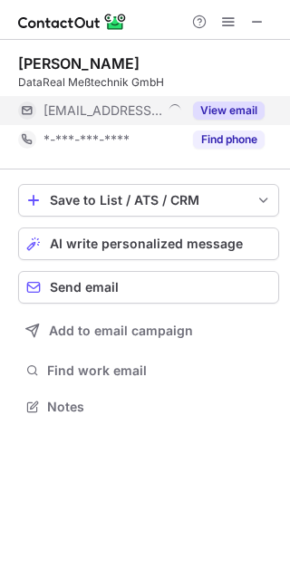
click at [217, 107] on button "View email" at bounding box center [229, 110] width 72 height 18
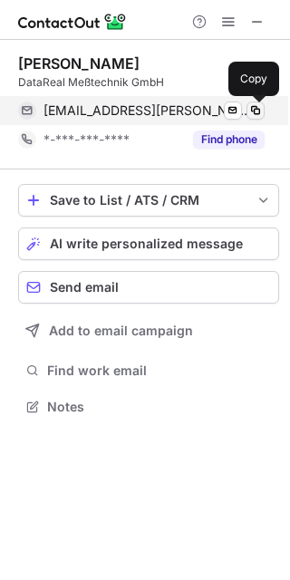
click at [256, 111] on span at bounding box center [255, 110] width 14 height 14
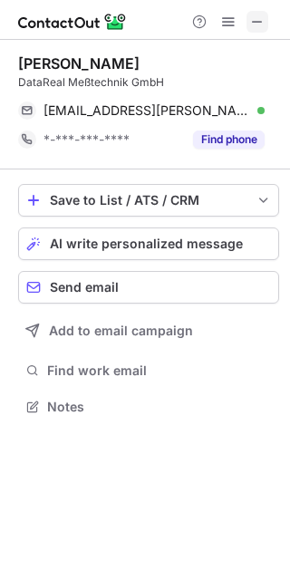
click at [247, 24] on button at bounding box center [257, 22] width 22 height 22
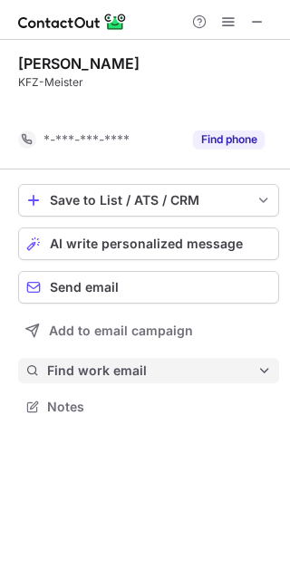
scroll to position [364, 290]
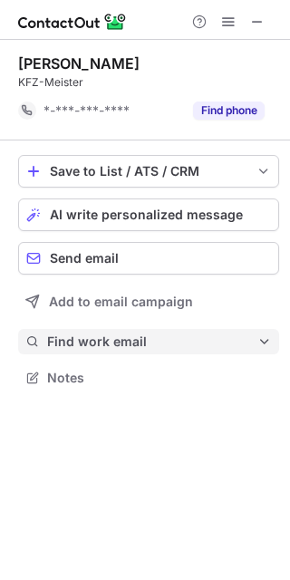
click at [158, 375] on span "Notes" at bounding box center [159, 378] width 225 height 16
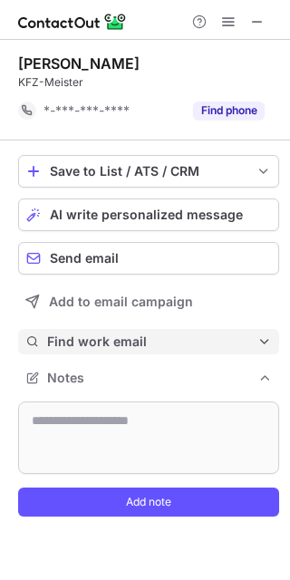
click at [131, 342] on span "Find work email" at bounding box center [152, 341] width 210 height 16
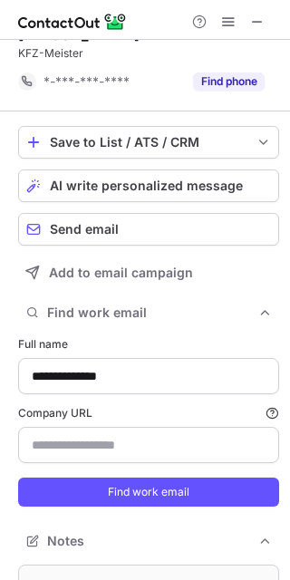
scroll to position [32, 0]
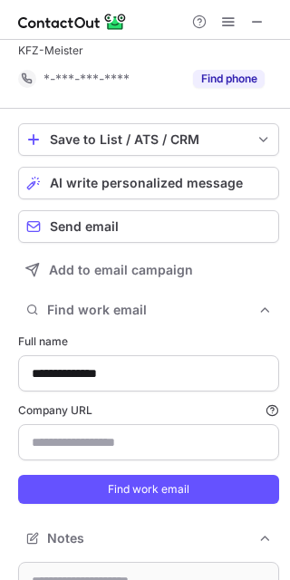
type input "**********"
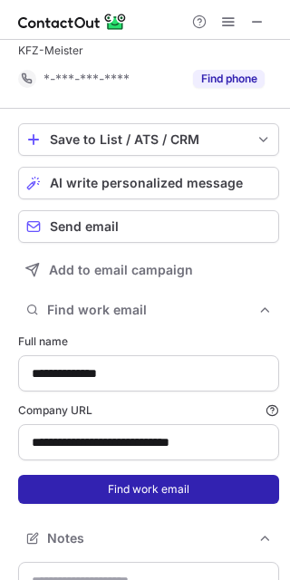
click at [105, 498] on button "Find work email" at bounding box center [148, 489] width 261 height 29
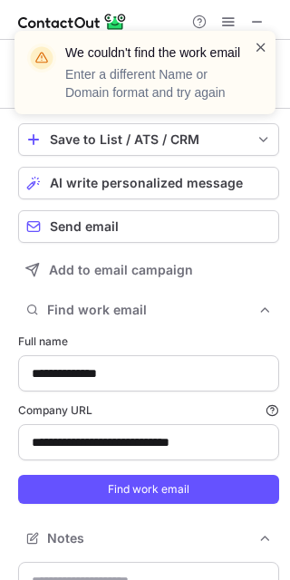
click at [260, 48] on span at bounding box center [261, 47] width 14 height 18
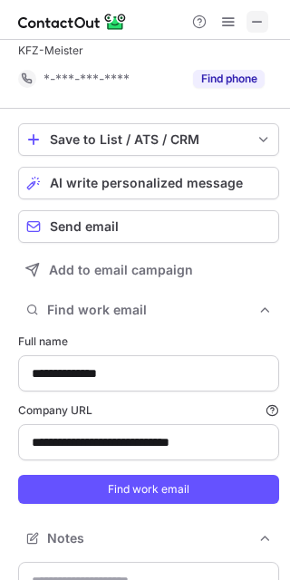
click at [256, 20] on span at bounding box center [257, 21] width 14 height 14
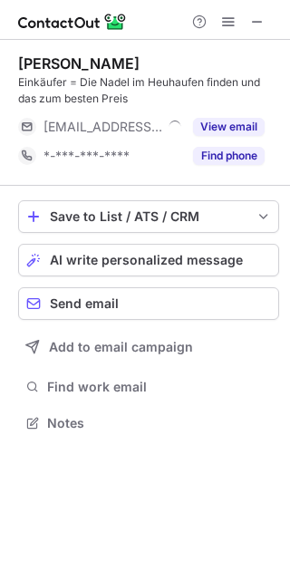
scroll to position [410, 290]
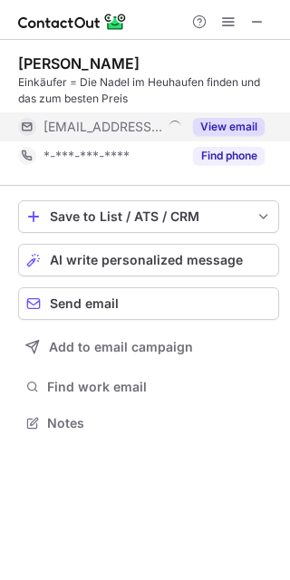
click at [227, 132] on button "View email" at bounding box center [229, 127] width 72 height 18
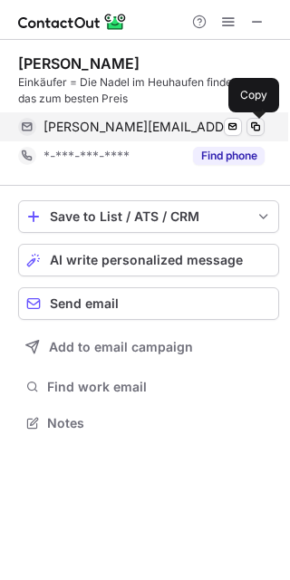
click at [251, 130] on span at bounding box center [255, 127] width 14 height 14
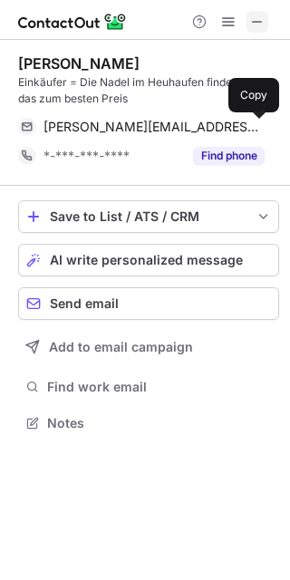
click at [253, 24] on span at bounding box center [257, 21] width 14 height 14
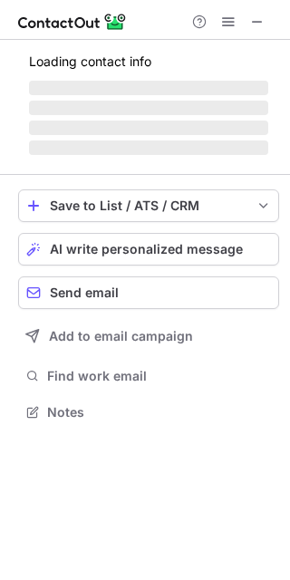
scroll to position [8, 9]
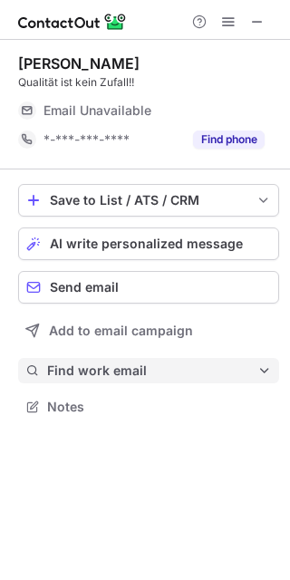
click at [188, 370] on span "Find work email" at bounding box center [152, 370] width 210 height 16
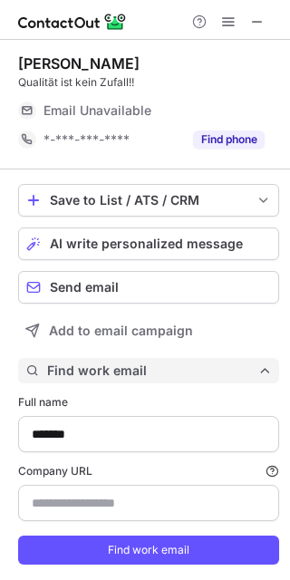
scroll to position [585, 277]
type input "******"
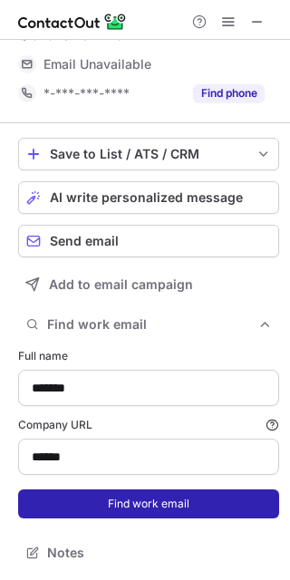
click at [118, 502] on button "Find work email" at bounding box center [148, 503] width 261 height 29
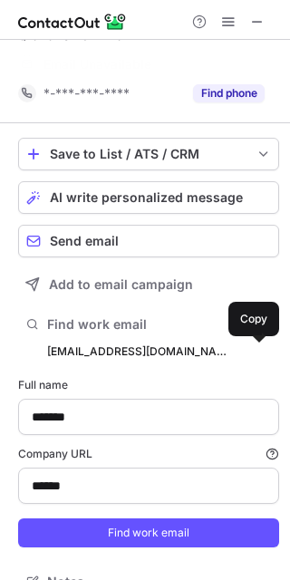
scroll to position [585, 277]
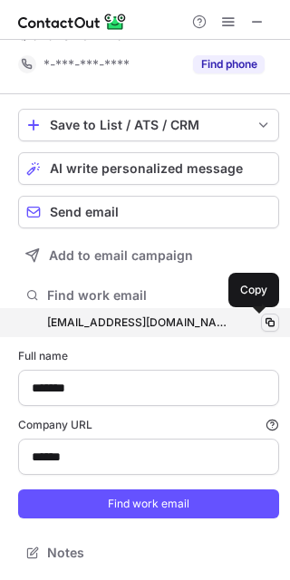
click at [263, 320] on span at bounding box center [270, 322] width 14 height 14
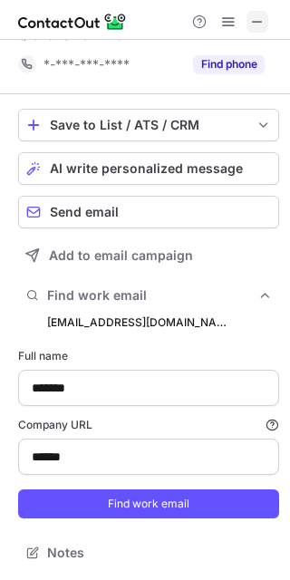
click at [256, 19] on span at bounding box center [257, 21] width 14 height 14
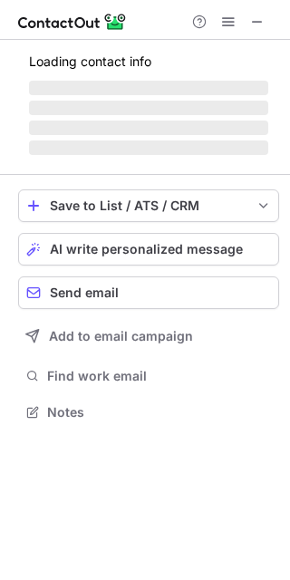
scroll to position [8, 9]
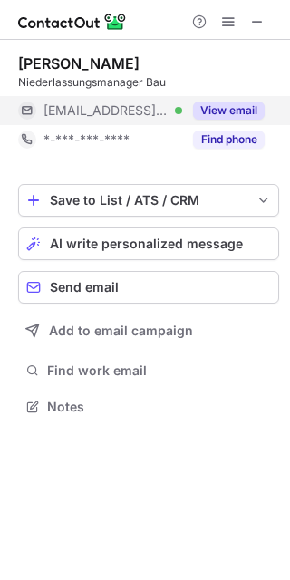
click at [213, 115] on button "View email" at bounding box center [229, 110] width 72 height 18
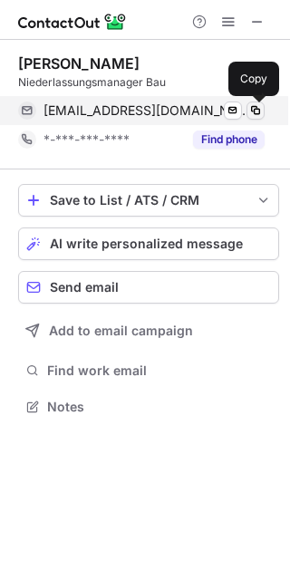
click at [257, 113] on span at bounding box center [255, 110] width 14 height 14
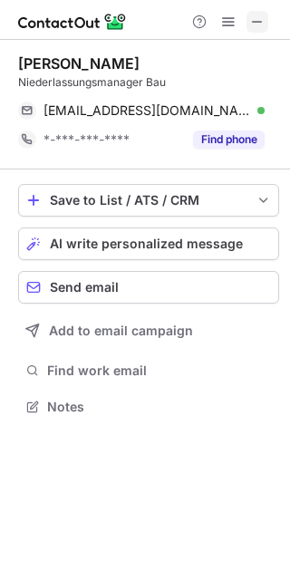
click at [256, 26] on span at bounding box center [257, 21] width 14 height 14
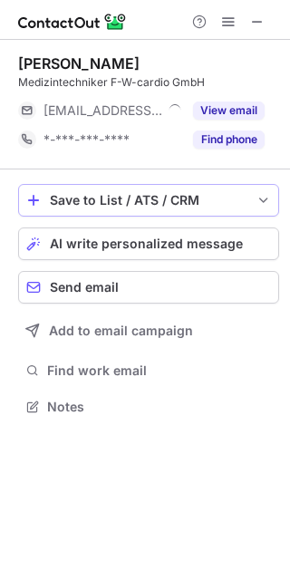
scroll to position [8, 9]
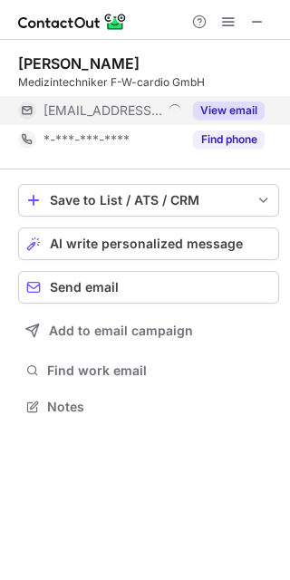
click at [234, 114] on button "View email" at bounding box center [229, 110] width 72 height 18
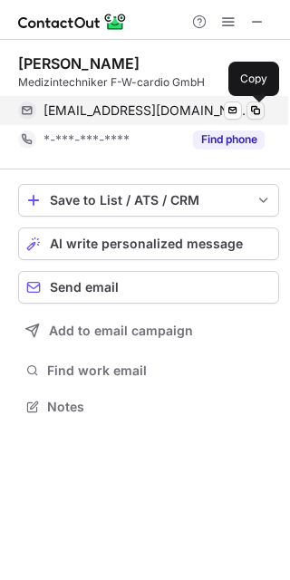
click at [249, 111] on span at bounding box center [255, 110] width 14 height 14
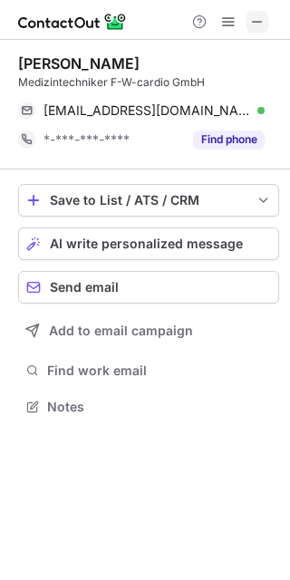
click at [258, 24] on span at bounding box center [257, 21] width 14 height 14
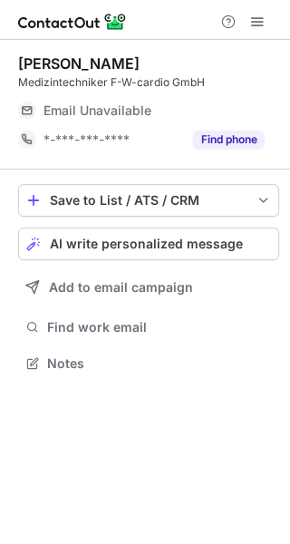
scroll to position [9, 9]
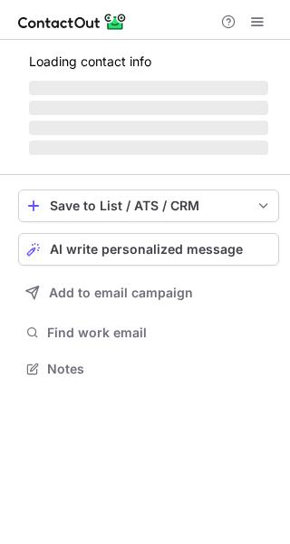
click at [181, 95] on span "‌ ‌ ‌ ‌" at bounding box center [148, 118] width 239 height 78
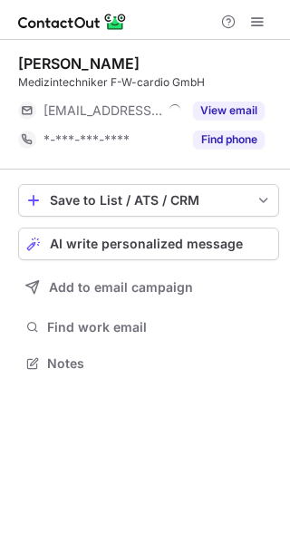
scroll to position [8, 9]
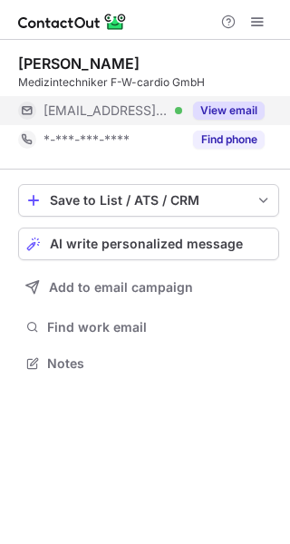
click at [204, 106] on button "View email" at bounding box center [229, 110] width 72 height 18
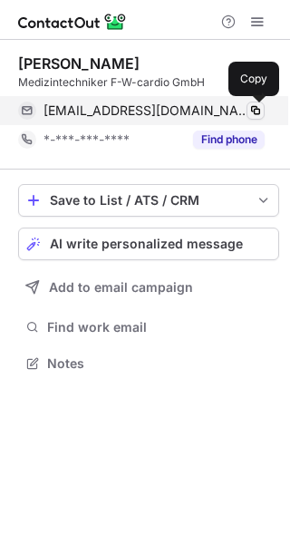
click at [252, 107] on span at bounding box center [255, 110] width 14 height 14
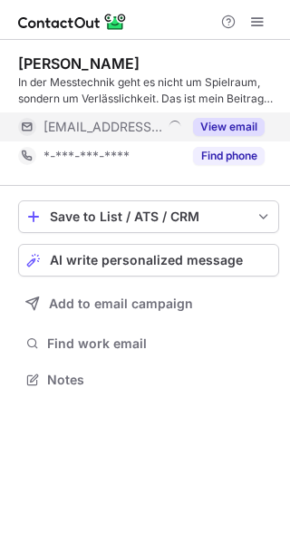
click at [231, 118] on button "View email" at bounding box center [229, 127] width 72 height 18
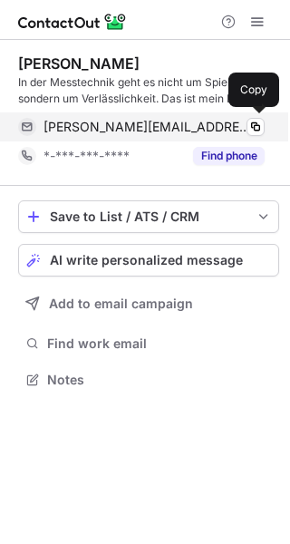
click at [240, 118] on div "patrick.riewoldt@sturm-isotech.de Verified Copy" at bounding box center [141, 126] width 246 height 29
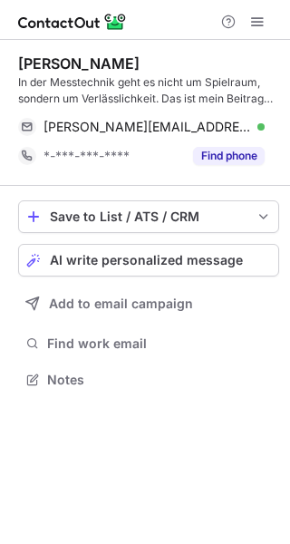
drag, startPoint x: 141, startPoint y: 67, endPoint x: 11, endPoint y: 69, distance: 130.5
click at [11, 69] on div "Patrick Riewoldt In der Messtechnik geht es nicht um Spielraum, sondern um Verl…" at bounding box center [145, 223] width 290 height 367
copy div "Patrick Riewoldt"
